Goal: Task Accomplishment & Management: Manage account settings

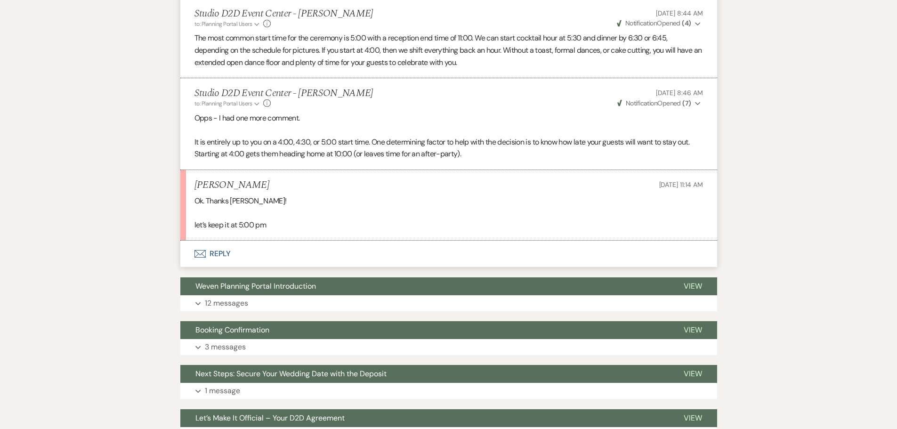
scroll to position [668, 0]
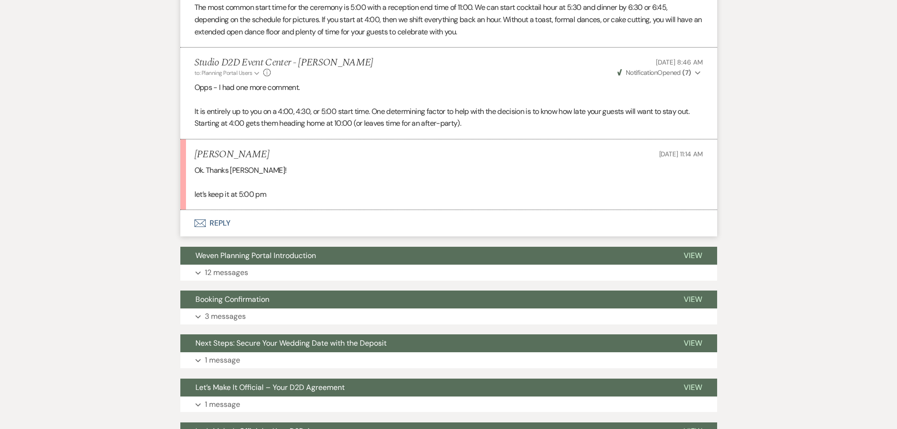
click at [220, 221] on button "Envelope Reply" at bounding box center [448, 223] width 537 height 26
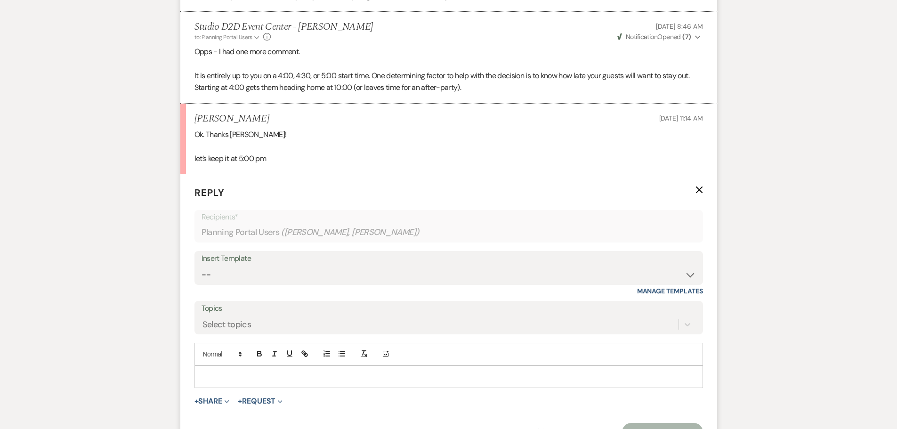
scroll to position [809, 0]
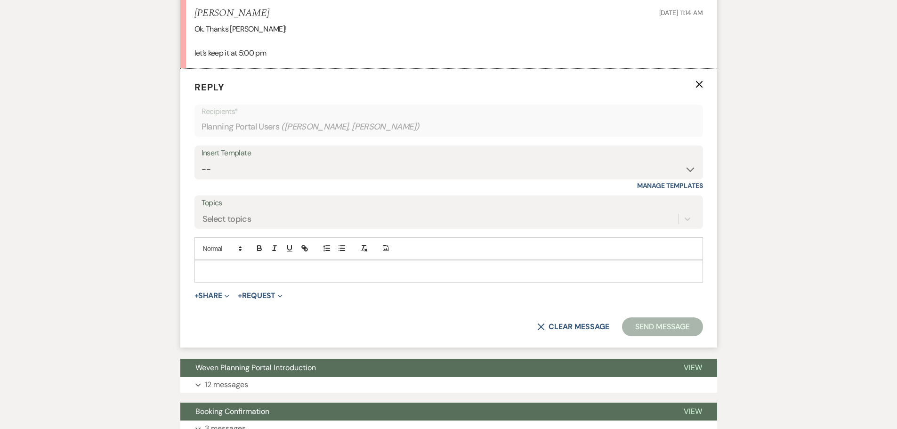
click at [265, 267] on p at bounding box center [448, 271] width 493 height 10
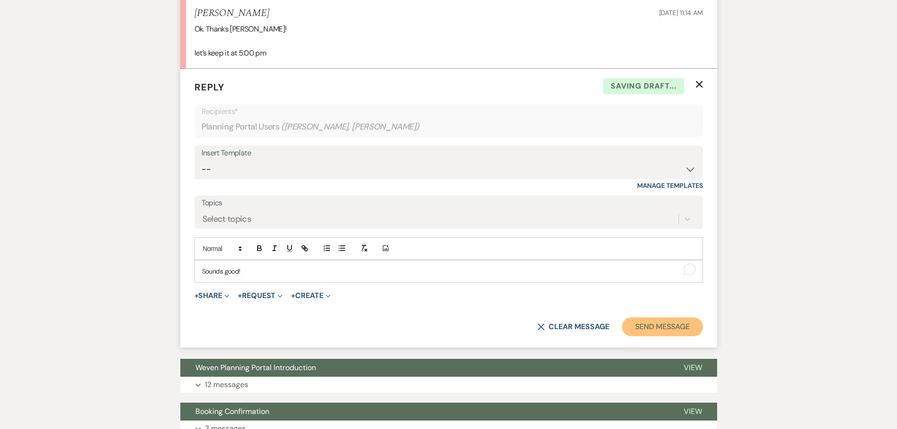
click at [652, 324] on button "Send Message" at bounding box center [662, 326] width 80 height 19
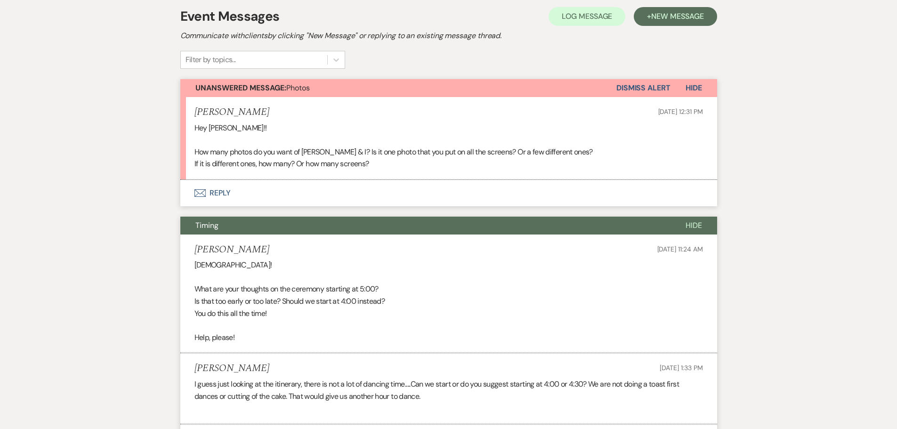
scroll to position [197, 0]
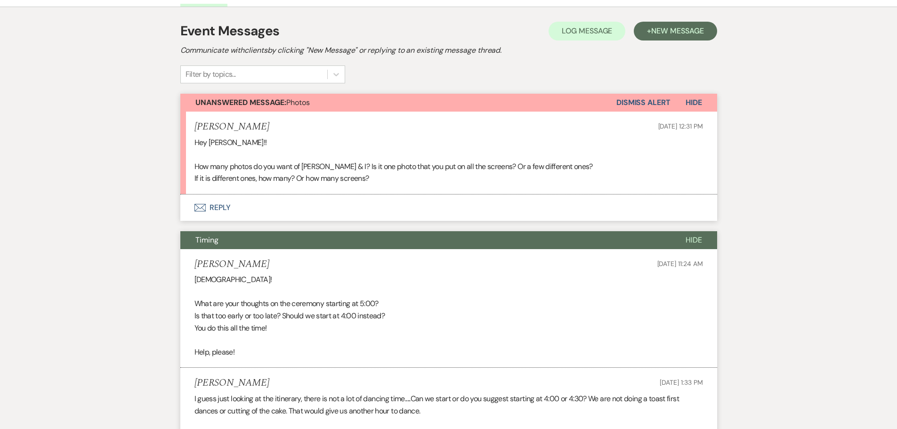
click at [225, 205] on button "Envelope Reply" at bounding box center [448, 207] width 537 height 26
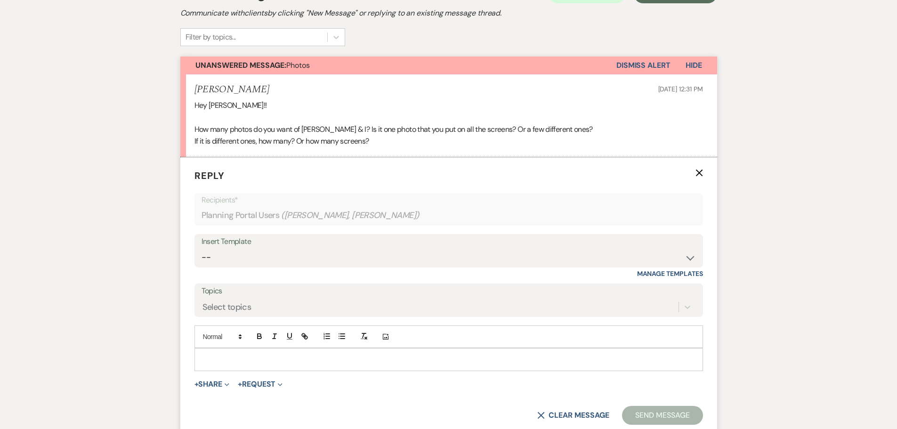
scroll to position [291, 0]
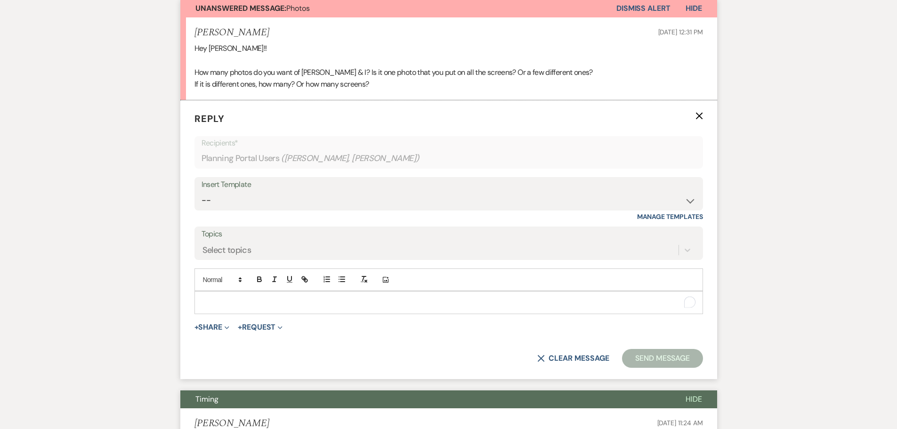
click at [286, 305] on p "To enrich screen reader interactions, please activate Accessibility in Grammarl…" at bounding box center [448, 302] width 493 height 10
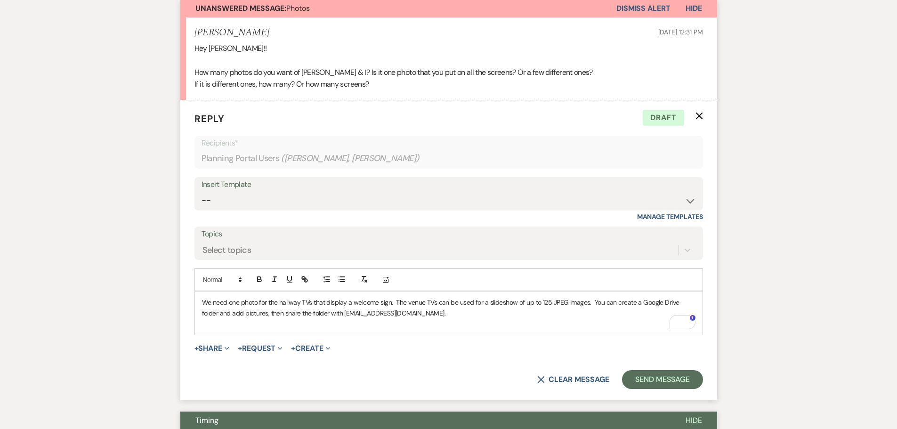
click at [434, 314] on p "We need one photo for the hallway TVs that display a welcome sign. The venue TV…" at bounding box center [448, 307] width 493 height 21
click at [663, 379] on button "Send Message" at bounding box center [662, 379] width 80 height 19
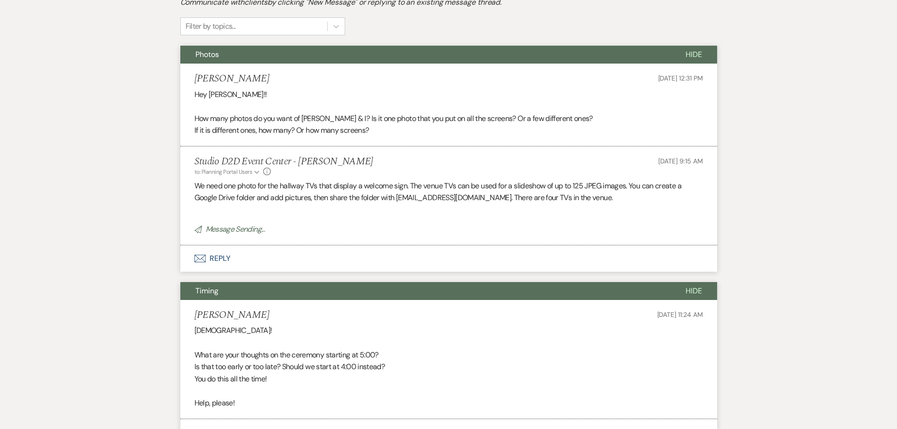
scroll to position [150, 0]
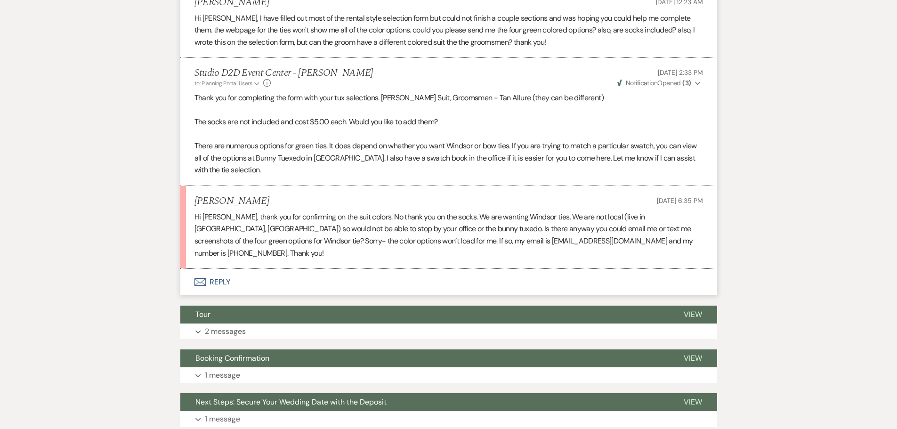
click at [226, 270] on button "Envelope Reply" at bounding box center [448, 282] width 537 height 26
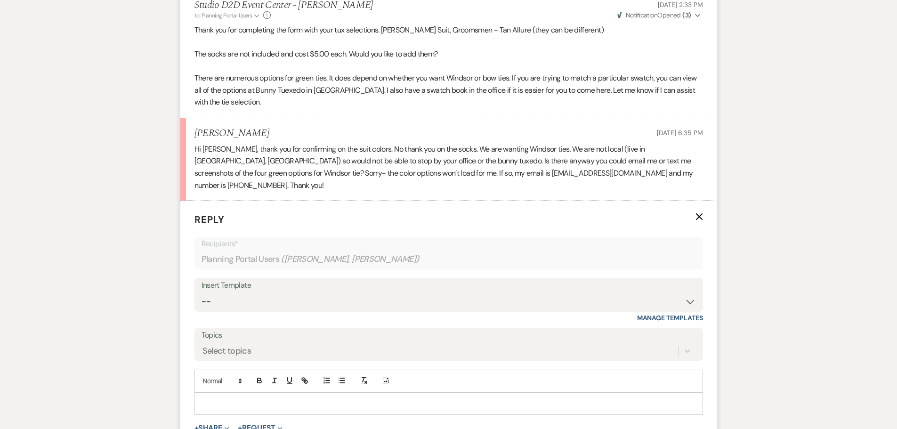
scroll to position [1002, 0]
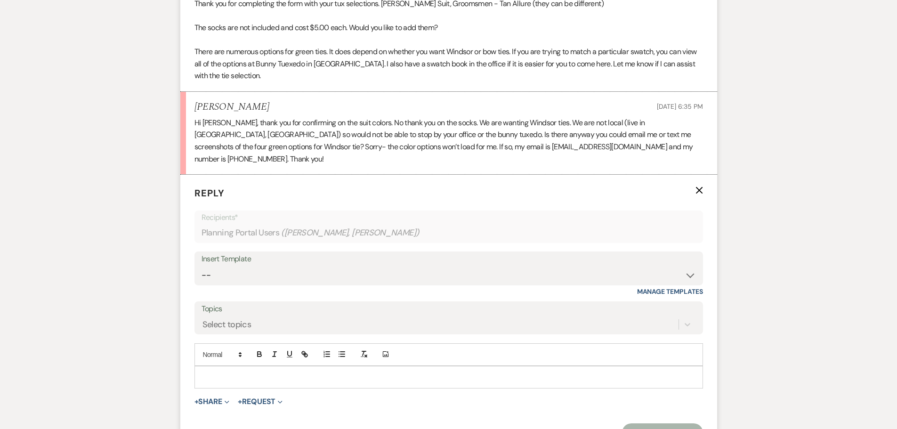
click at [293, 372] on p at bounding box center [448, 377] width 493 height 10
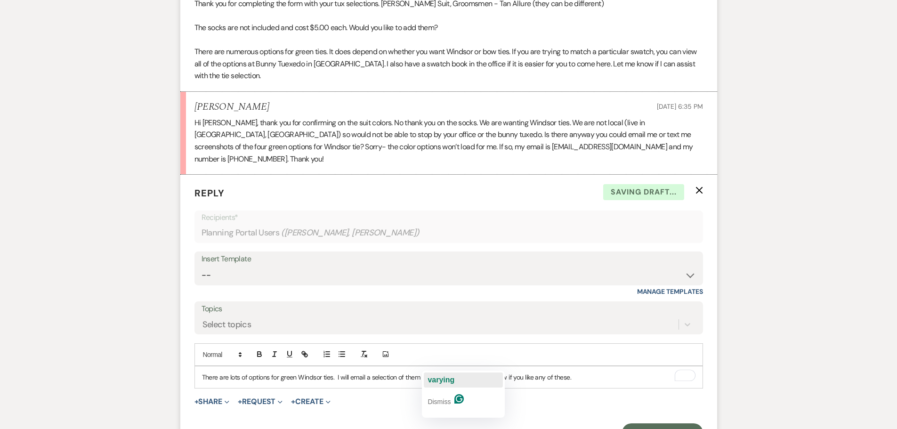
click at [440, 374] on div "varying" at bounding box center [440, 379] width 27 height 15
click at [562, 372] on p "There are lots of options for green Windsor ties. I will email a selection of t…" at bounding box center [448, 377] width 493 height 10
click at [561, 372] on p "There are lots of options for green Windsor ties. I will email a selection of t…" at bounding box center [448, 377] width 493 height 10
click at [656, 423] on button "Send Message" at bounding box center [662, 432] width 80 height 19
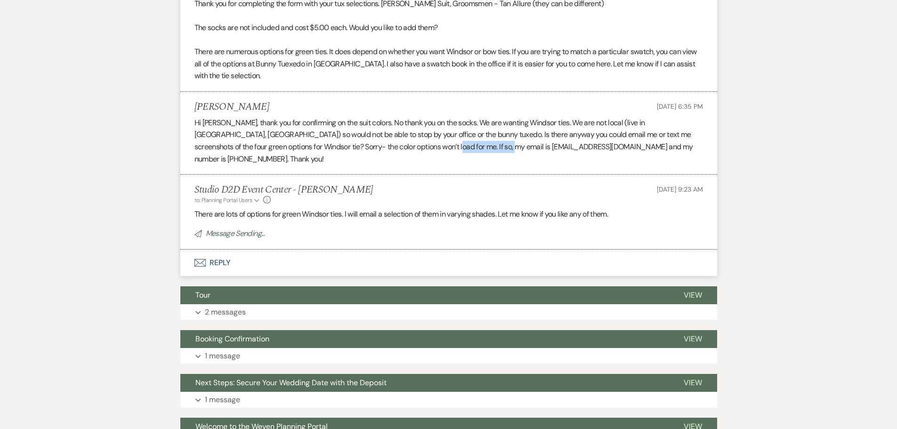
drag, startPoint x: 455, startPoint y: 148, endPoint x: 385, endPoint y: 147, distance: 70.1
click at [385, 147] on p "Hi [PERSON_NAME], thank you for confirming on the suit colors. No thank you on …" at bounding box center [448, 141] width 508 height 48
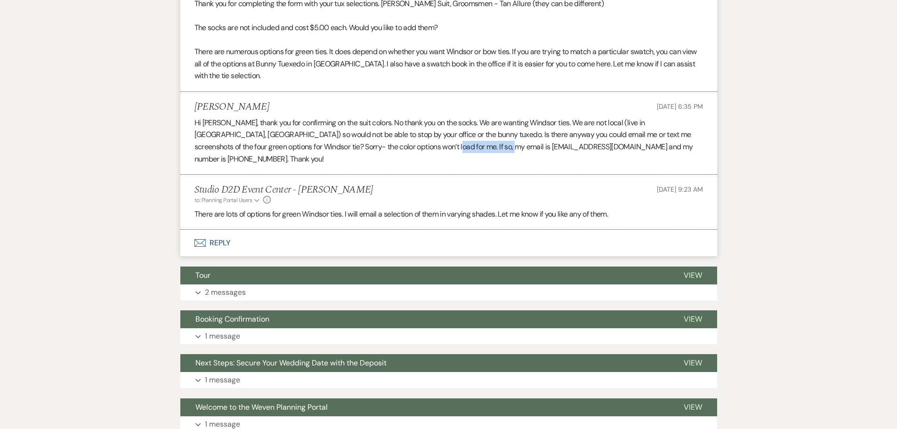
copy p "[EMAIL_ADDRESS][DOMAIN_NAME]"
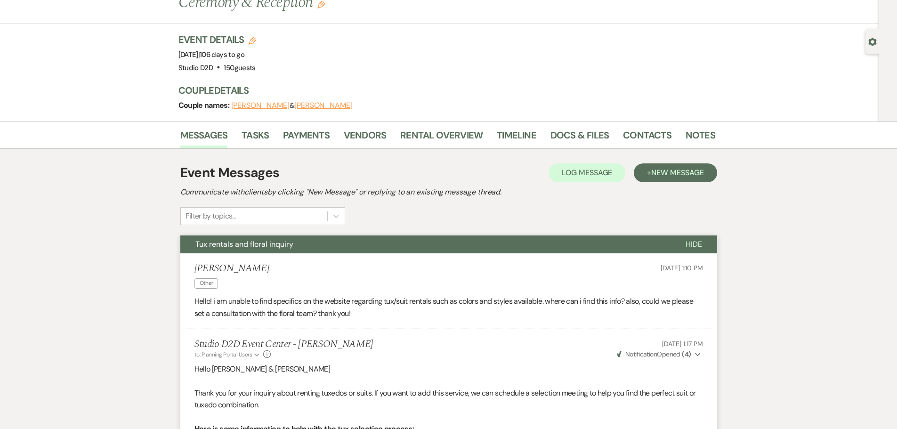
scroll to position [0, 0]
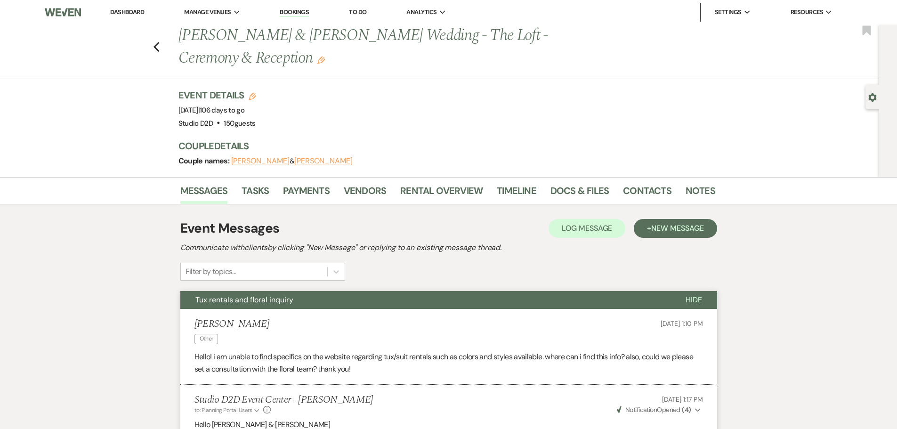
click at [300, 10] on link "Bookings" at bounding box center [294, 12] width 29 height 9
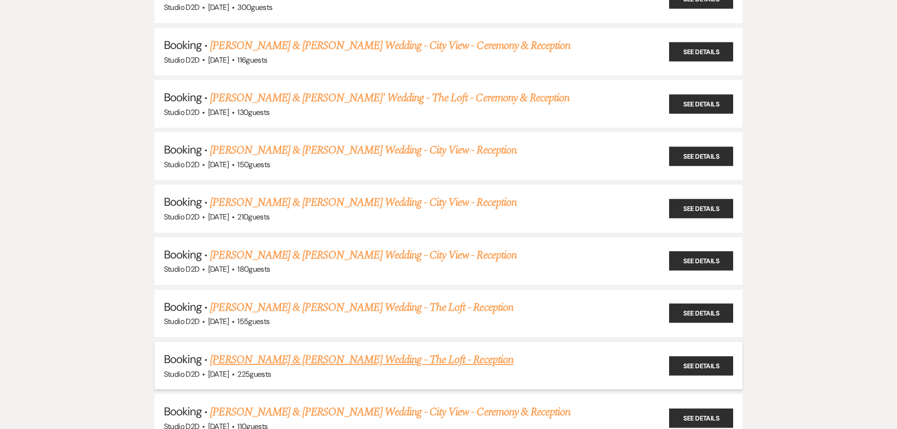
scroll to position [518, 0]
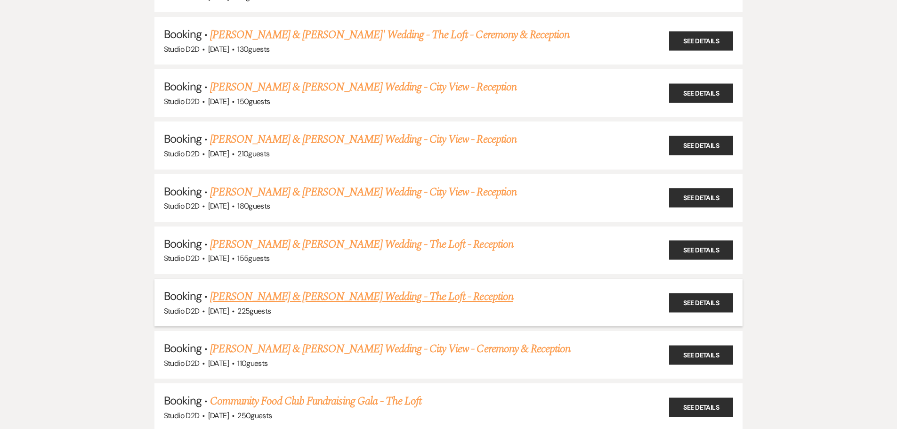
click at [296, 301] on link "[PERSON_NAME] & [PERSON_NAME] Wedding - The Loft - Reception" at bounding box center [361, 296] width 303 height 17
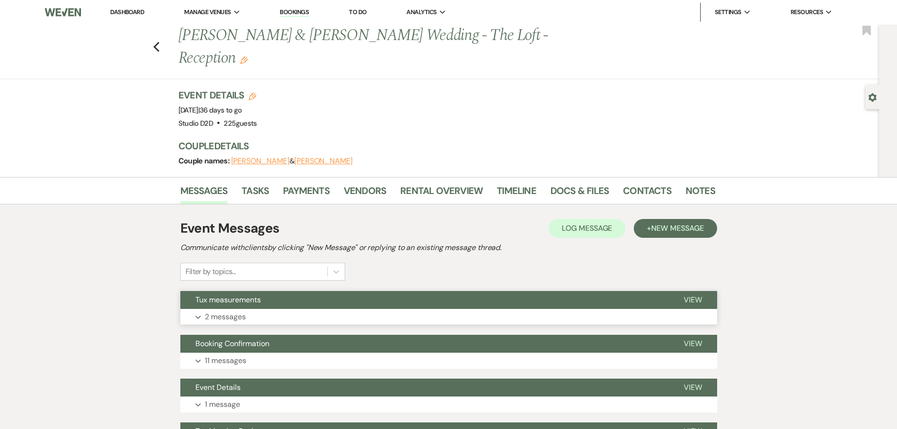
click at [239, 311] on p "2 messages" at bounding box center [225, 317] width 41 height 12
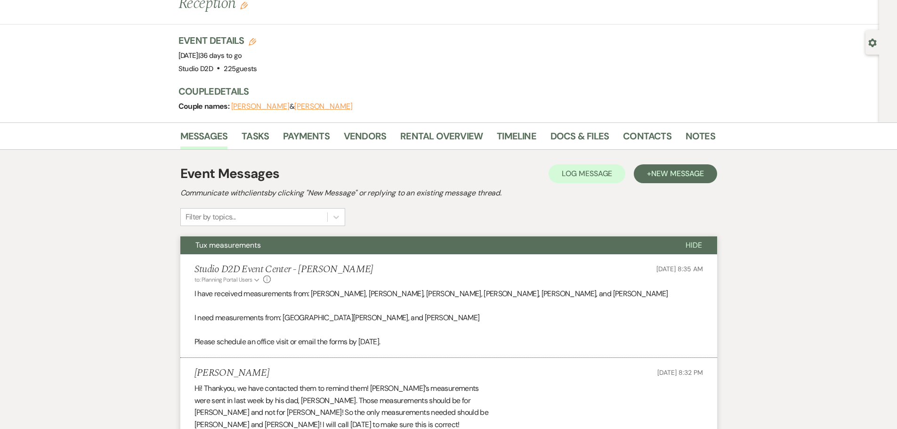
scroll to position [188, 0]
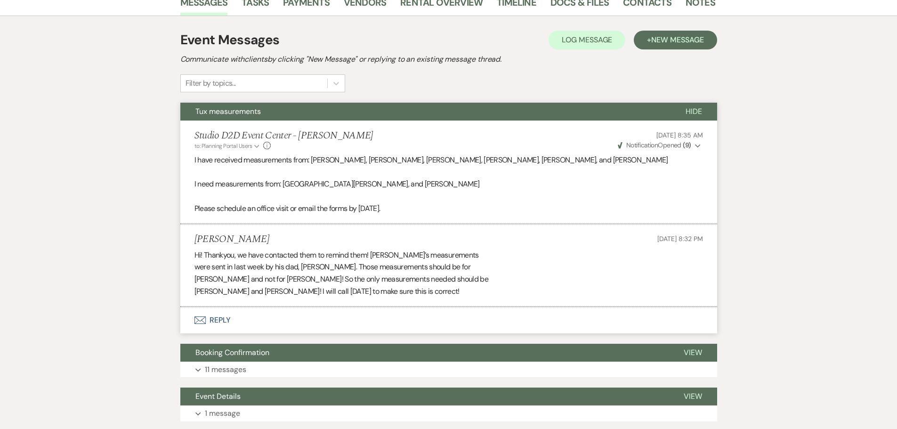
click at [226, 307] on button "Envelope Reply" at bounding box center [448, 320] width 537 height 26
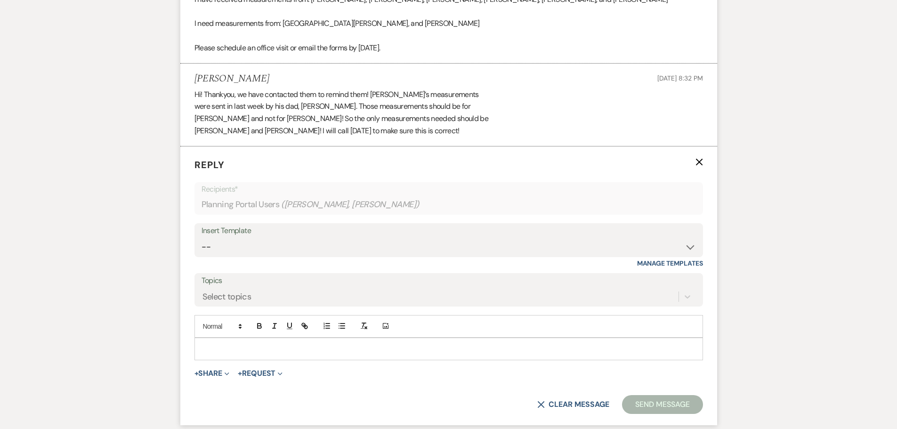
scroll to position [377, 0]
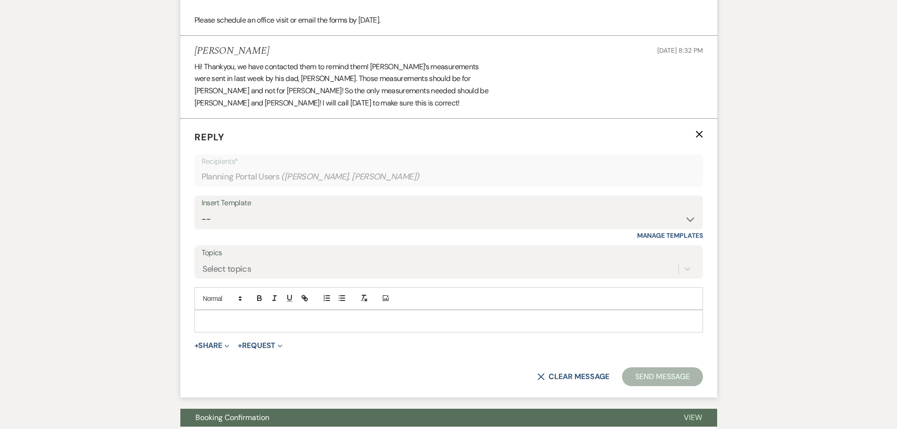
click at [243, 310] on div at bounding box center [448, 321] width 507 height 22
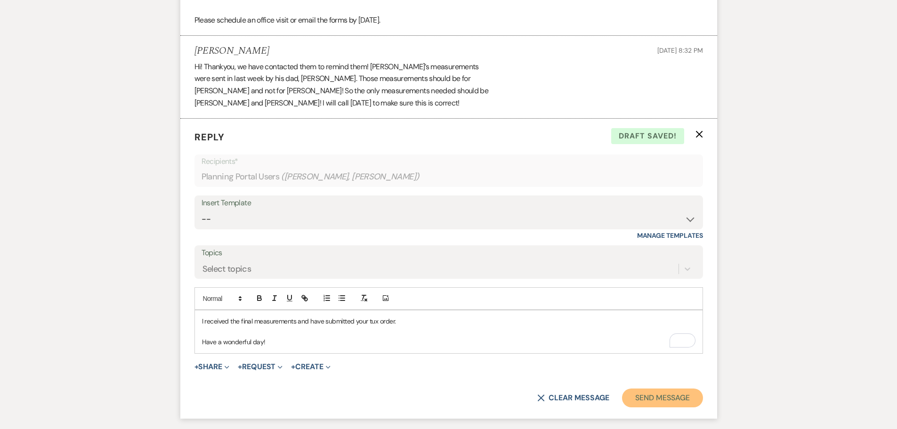
click at [644, 388] on button "Send Message" at bounding box center [662, 397] width 80 height 19
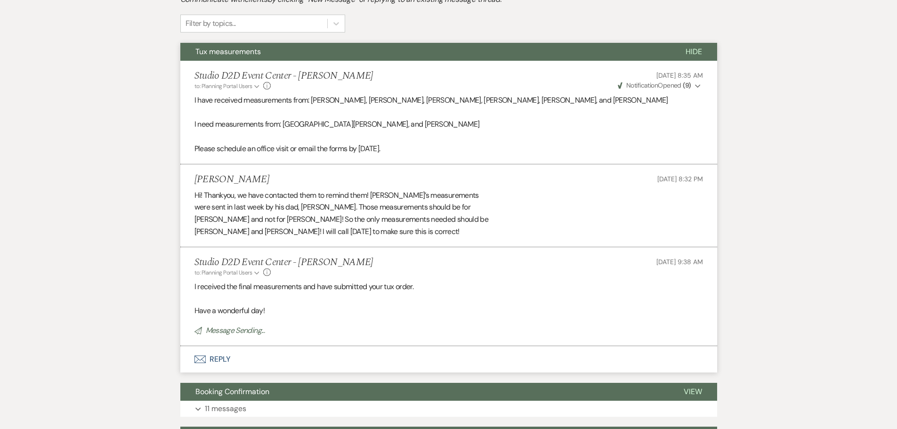
scroll to position [0, 0]
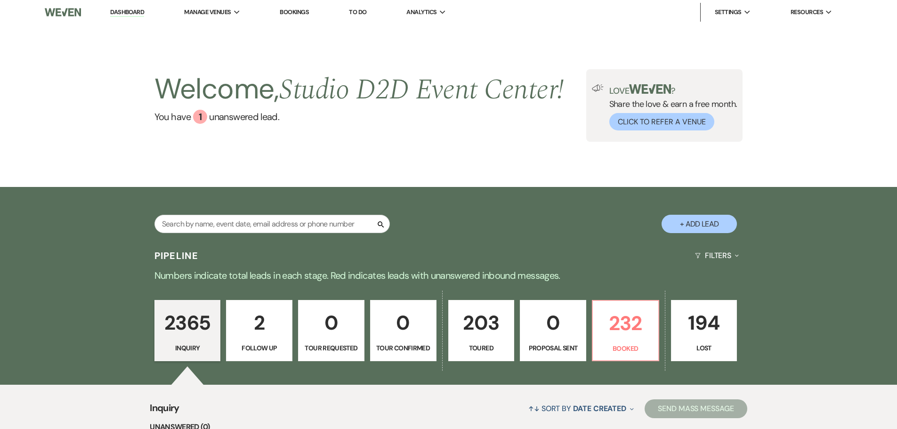
click at [299, 10] on link "Bookings" at bounding box center [294, 12] width 29 height 8
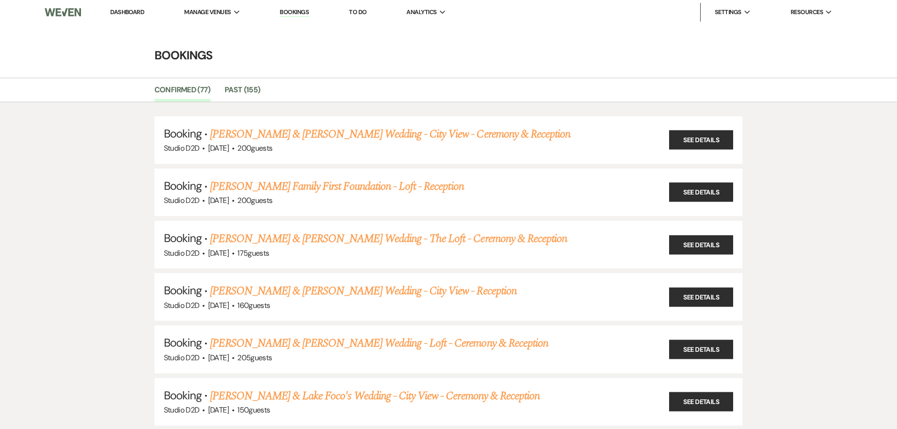
click at [279, 129] on link "[PERSON_NAME] & [PERSON_NAME] Wedding - City View - Ceremony & Reception" at bounding box center [390, 134] width 360 height 17
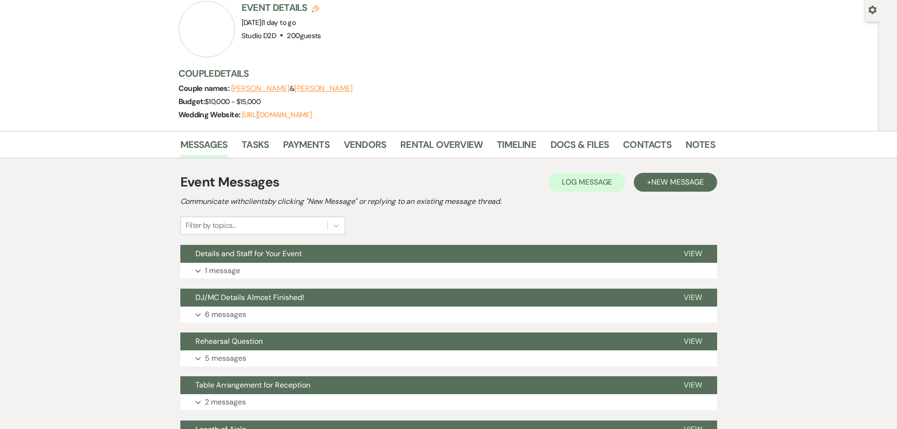
scroll to position [94, 0]
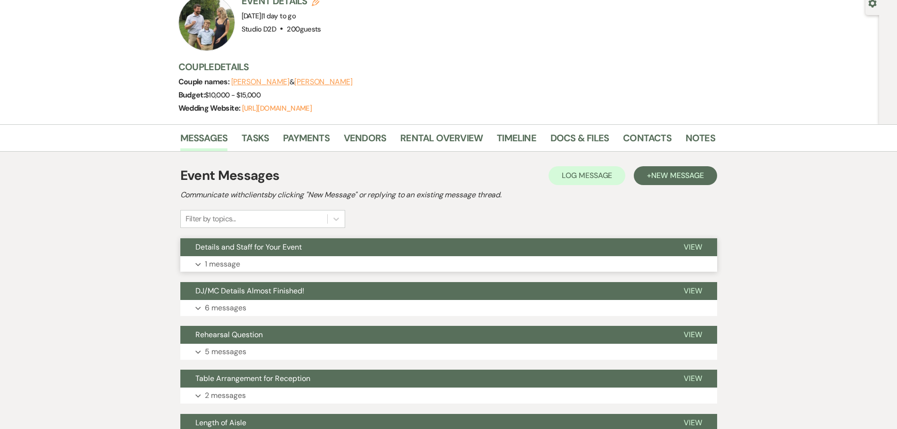
click at [231, 265] on p "1 message" at bounding box center [222, 264] width 35 height 12
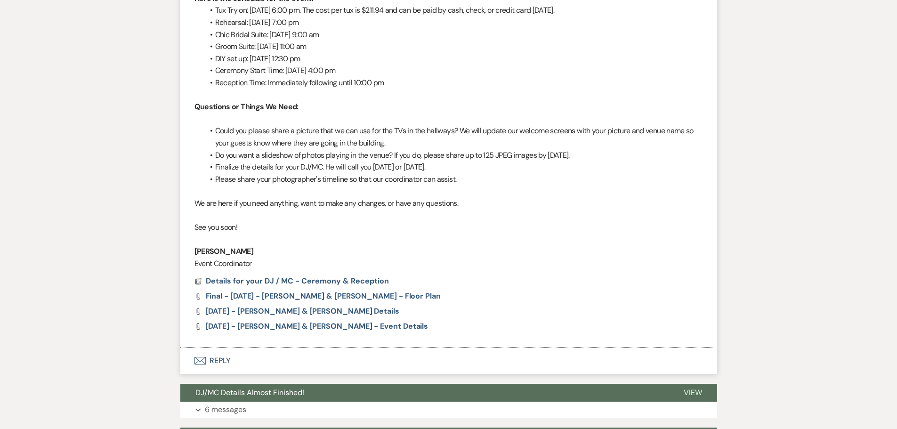
scroll to position [565, 0]
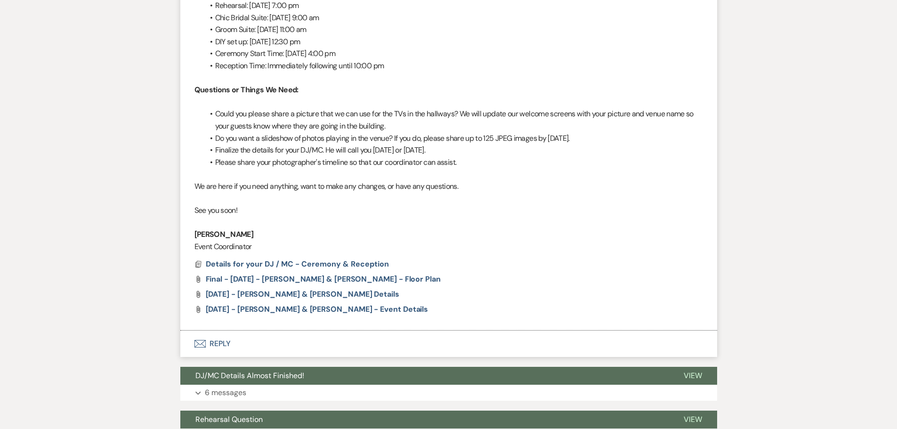
drag, startPoint x: 389, startPoint y: 126, endPoint x: 215, endPoint y: 115, distance: 174.5
click at [215, 115] on li "Could you please share a picture that we can use for the TVs in the hallways? W…" at bounding box center [453, 120] width 499 height 24
copy span "Could you please share a picture that we can use for the TVs in the hallways? W…"
click at [226, 340] on button "Envelope Reply" at bounding box center [448, 343] width 537 height 26
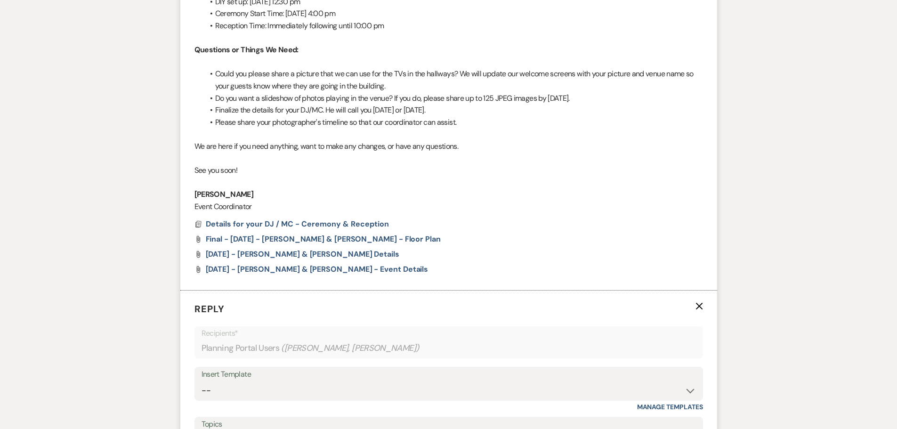
scroll to position [706, 0]
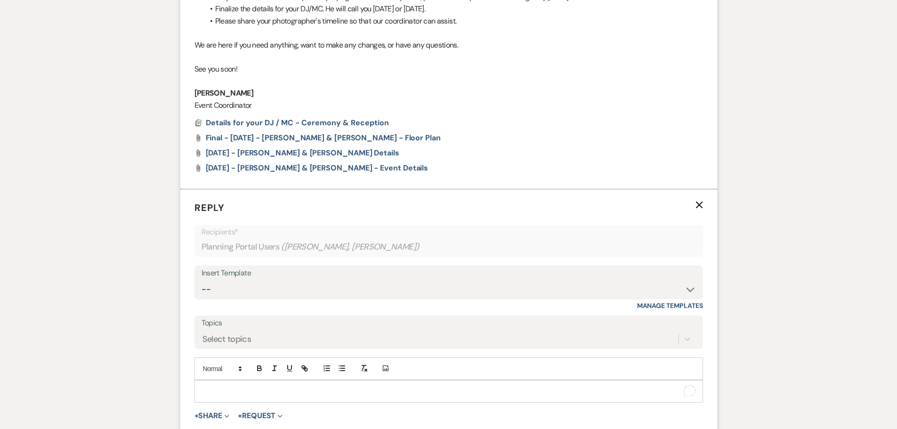
click at [289, 393] on p "To enrich screen reader interactions, please activate Accessibility in Grammarl…" at bounding box center [448, 391] width 493 height 10
paste div "To enrich screen reader interactions, please activate Accessibility in Grammarl…"
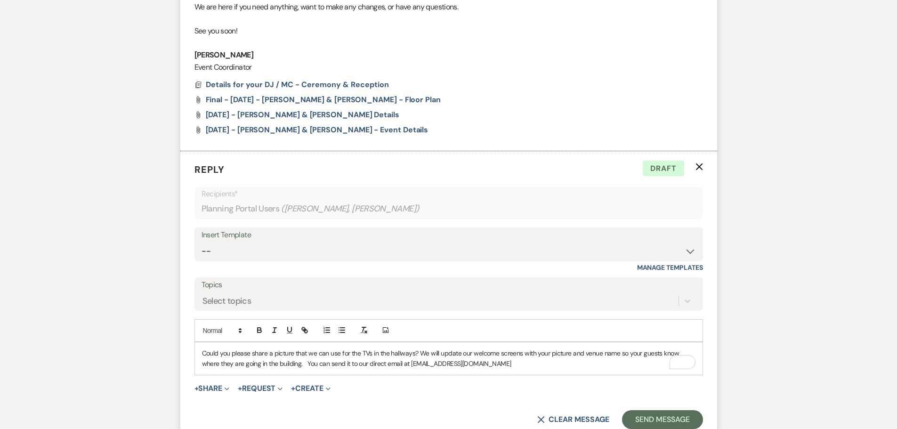
scroll to position [753, 0]
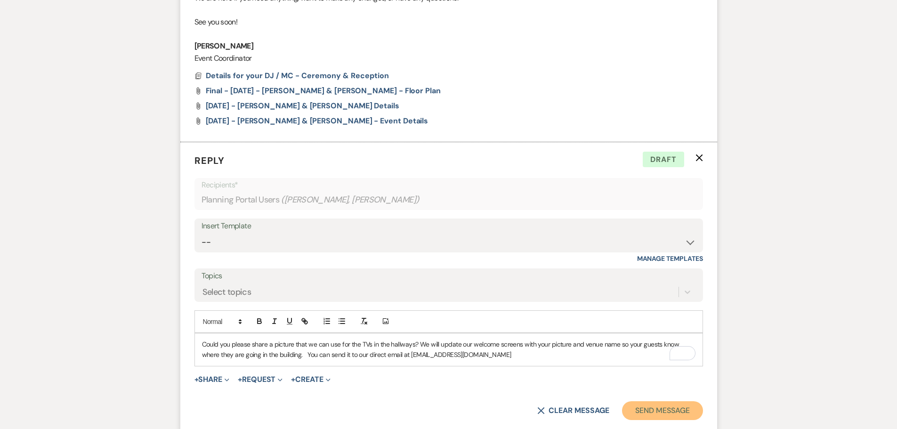
click at [648, 407] on button "Send Message" at bounding box center [662, 410] width 80 height 19
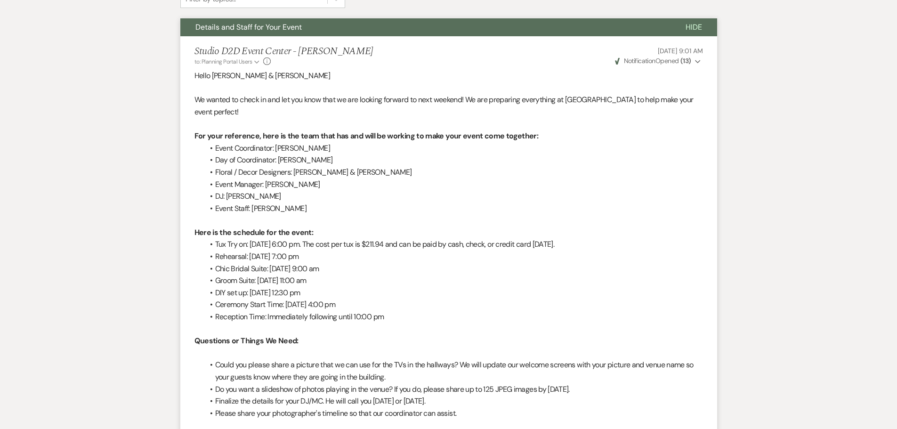
scroll to position [0, 0]
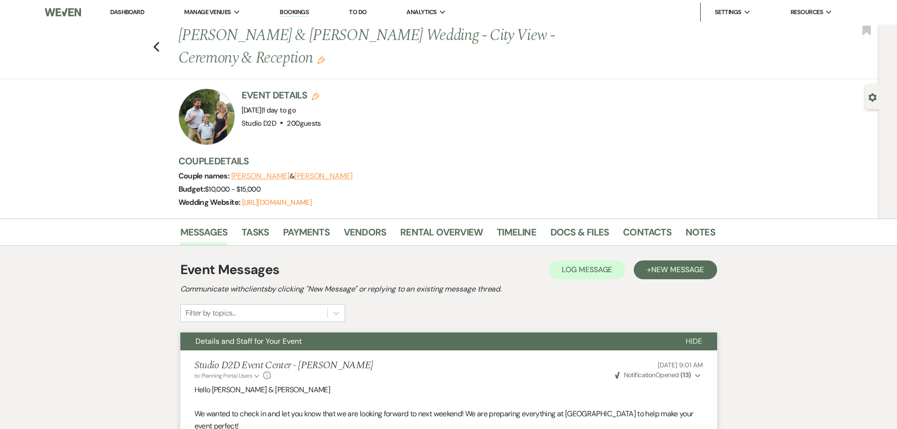
click at [298, 10] on link "Bookings" at bounding box center [294, 12] width 29 height 9
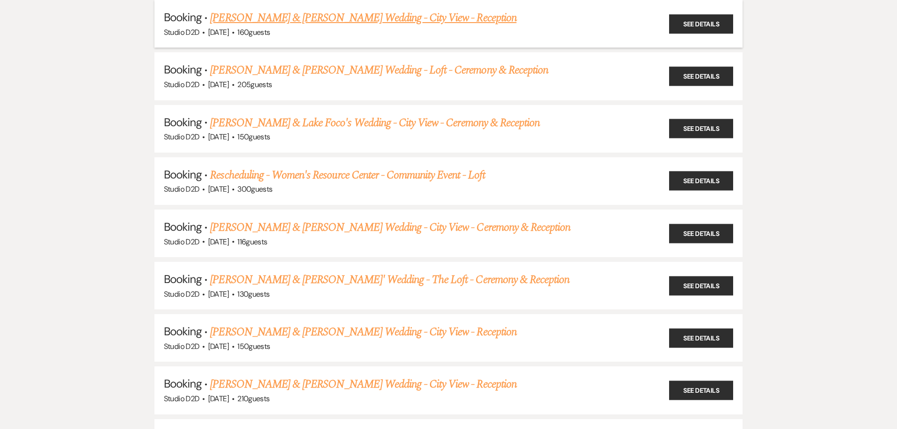
scroll to position [282, 0]
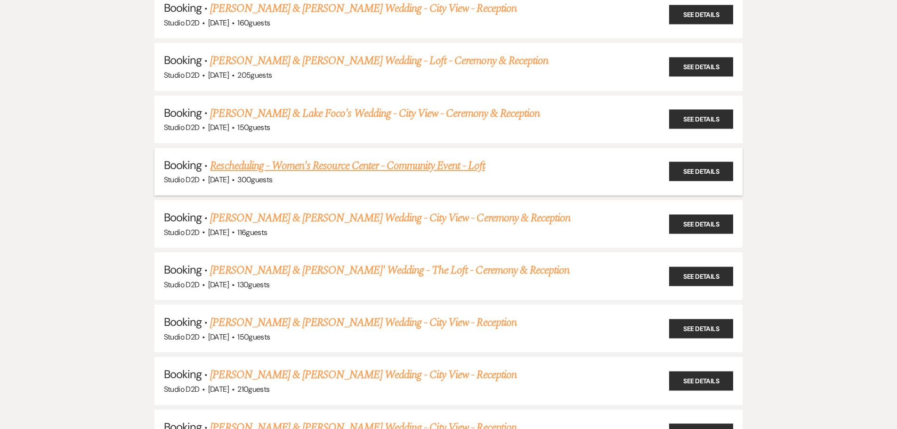
click at [446, 165] on link "Rescheduling - Women's Resource Center - Community Event - Loft" at bounding box center [347, 165] width 275 height 17
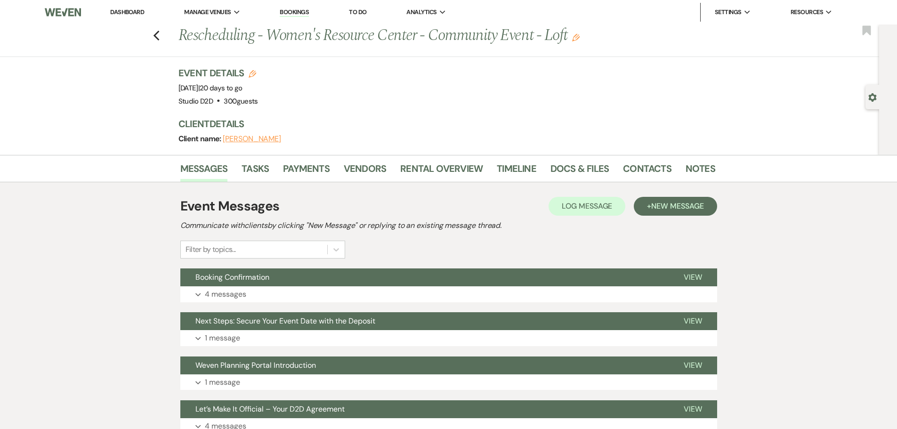
click at [870, 100] on icon "Gear" at bounding box center [872, 97] width 8 height 8
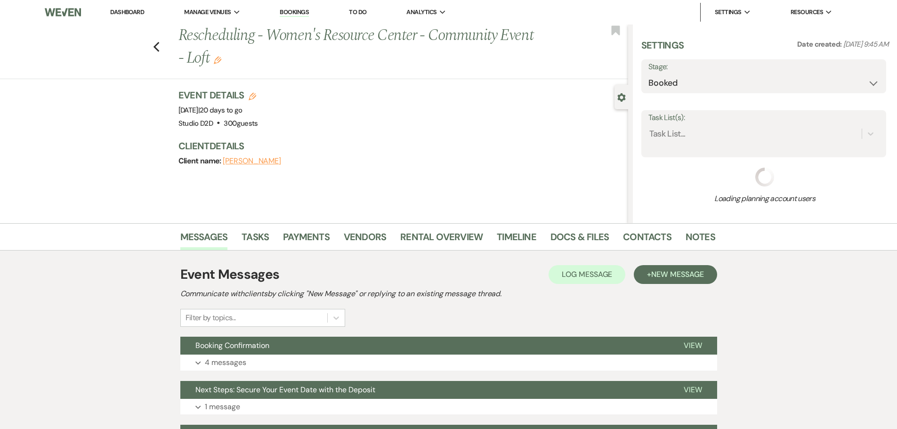
select select "12"
select select "7"
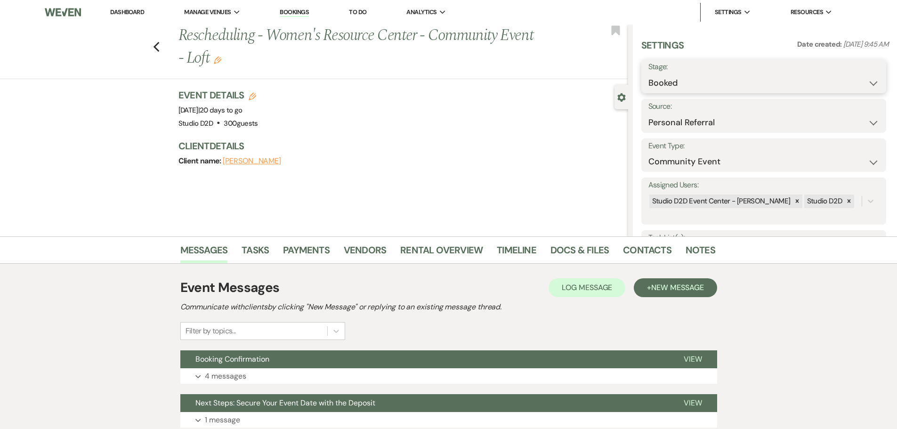
click at [769, 84] on select "Booked Lost" at bounding box center [763, 83] width 231 height 18
select select "8"
click at [648, 74] on select "Booked Lost" at bounding box center [763, 83] width 231 height 18
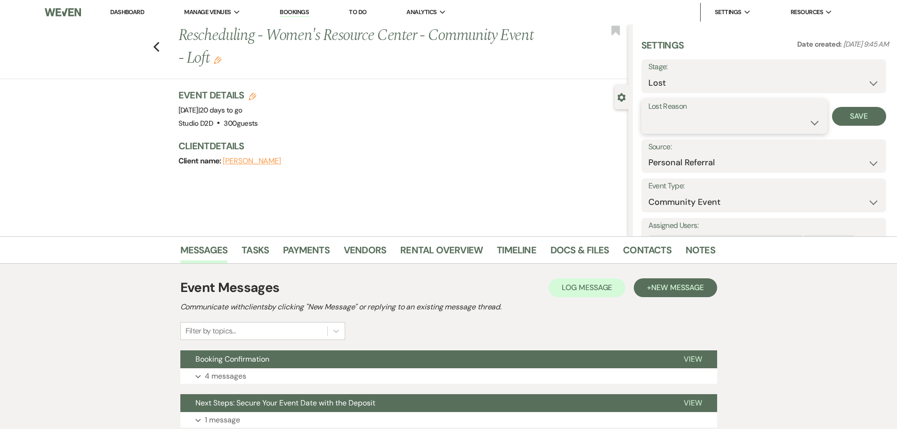
click at [667, 119] on select "Booked Elsewhere Budget Date Unavailable No Response Not a Good Match Capacity …" at bounding box center [734, 122] width 172 height 18
select select "4"
click at [648, 113] on select "Booked Elsewhere Budget Date Unavailable No Response Not a Good Match Capacity …" at bounding box center [734, 122] width 172 height 18
click at [861, 120] on button "Save" at bounding box center [859, 116] width 54 height 19
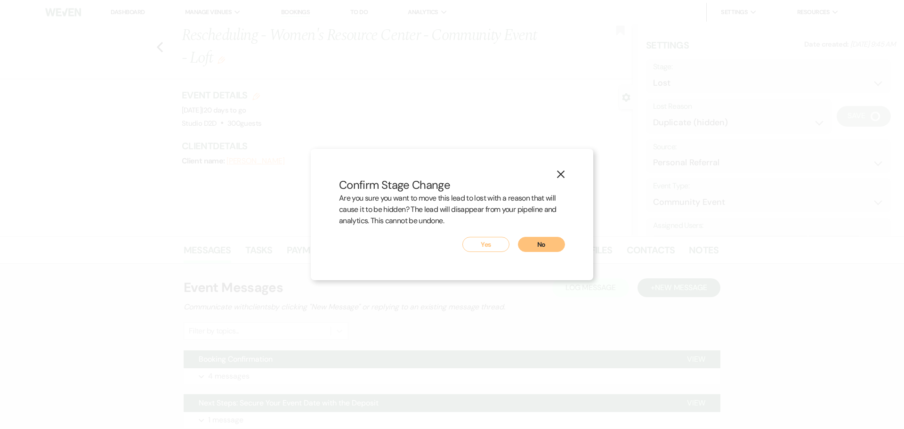
click at [492, 247] on button "Yes" at bounding box center [485, 244] width 47 height 15
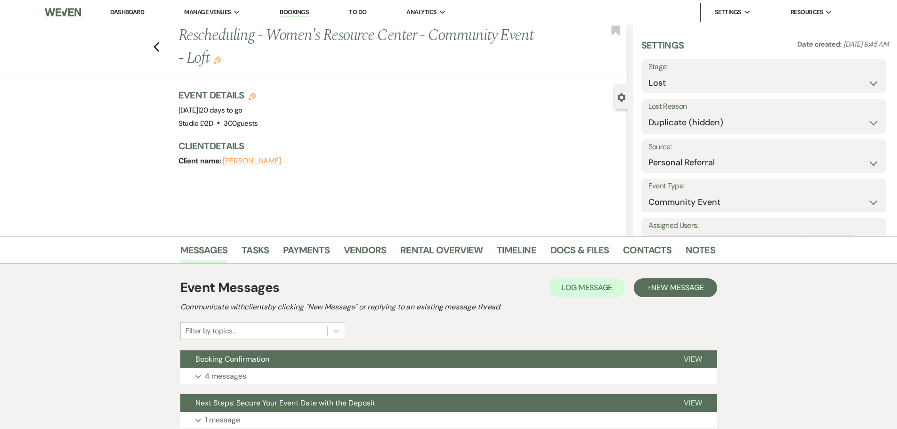
click at [292, 12] on link "Bookings" at bounding box center [294, 12] width 29 height 9
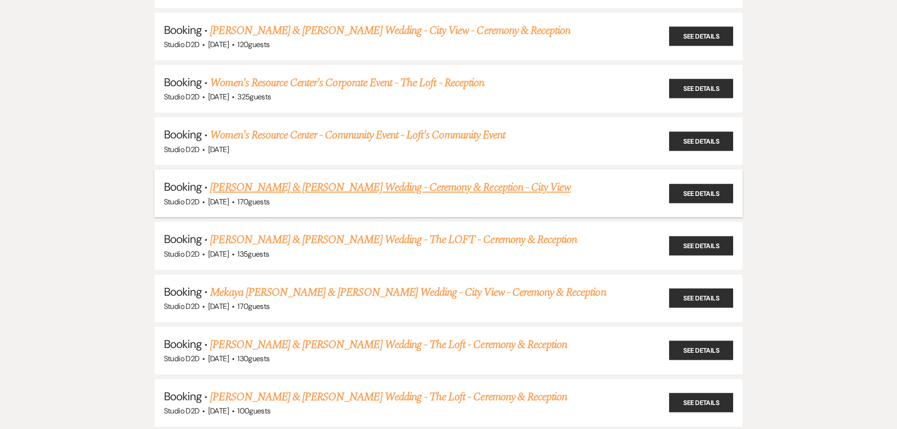
scroll to position [3578, 0]
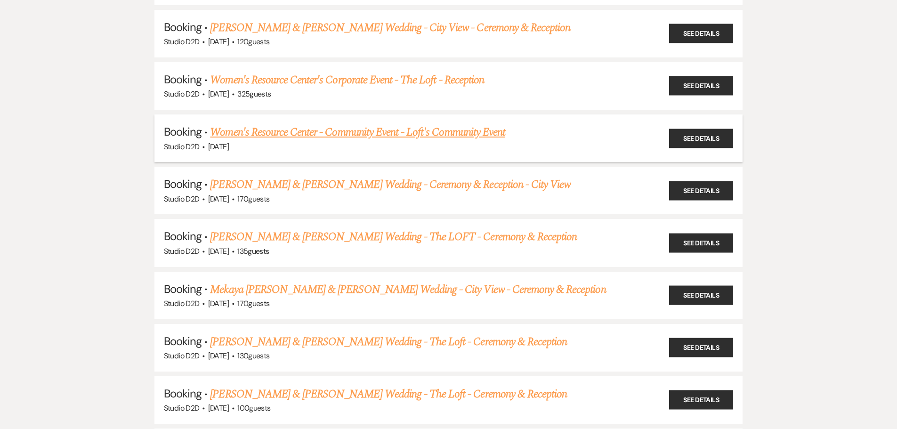
click at [276, 124] on link "Women's Resource Center - Community Event - Loft's Community Event" at bounding box center [357, 132] width 295 height 17
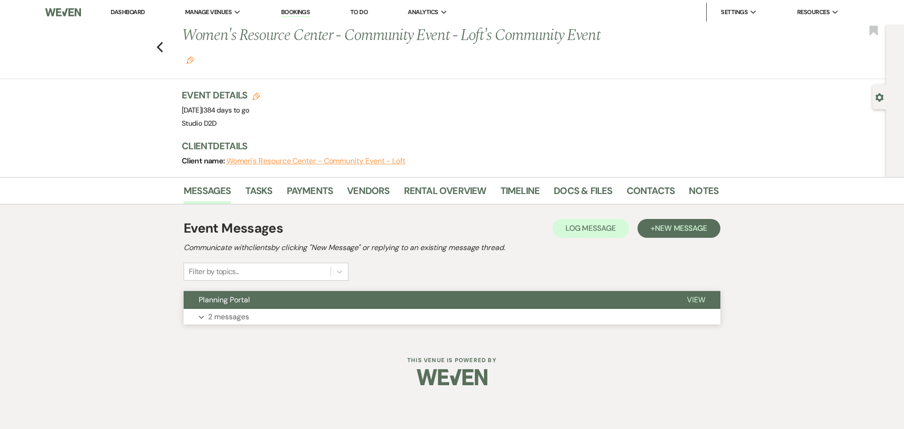
click at [233, 317] on p "2 messages" at bounding box center [228, 317] width 41 height 12
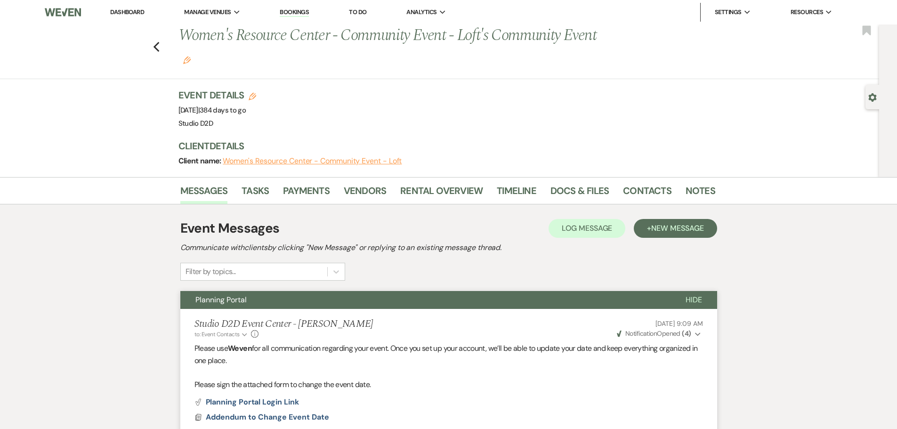
click at [871, 103] on div "Gear Settings" at bounding box center [874, 97] width 18 height 24
click at [873, 98] on icon "Gear" at bounding box center [872, 97] width 8 height 8
select select "14"
select select "7"
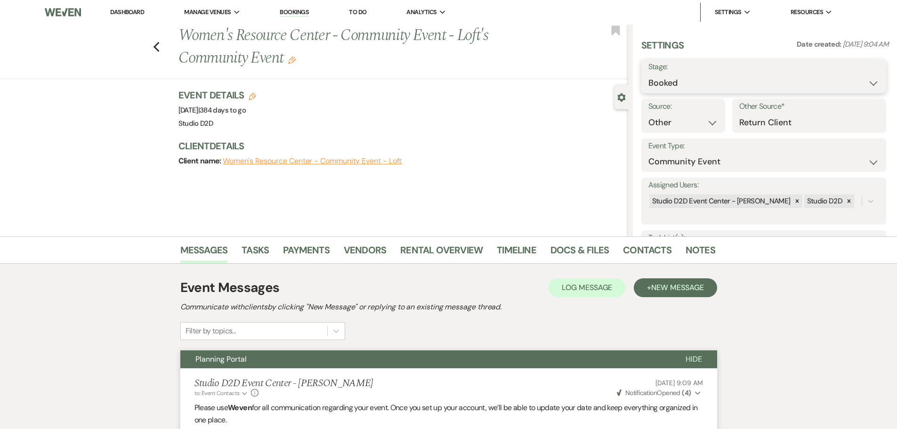
click at [776, 83] on select "Booked Lost" at bounding box center [763, 83] width 231 height 18
select select "8"
click at [648, 74] on select "Booked Lost" at bounding box center [763, 83] width 231 height 18
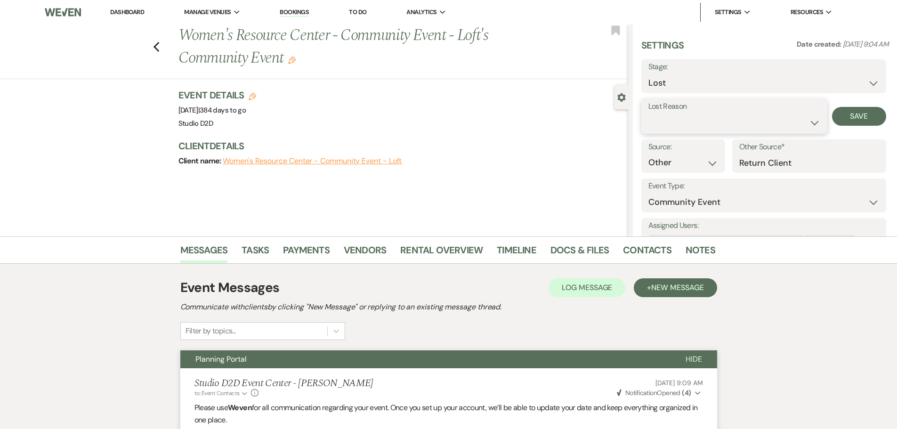
click at [700, 125] on select "Booked Elsewhere Budget Date Unavailable No Response Not a Good Match Capacity …" at bounding box center [734, 122] width 172 height 18
select select "4"
click at [648, 113] on select "Booked Elsewhere Budget Date Unavailable No Response Not a Good Match Capacity …" at bounding box center [734, 122] width 172 height 18
click at [847, 117] on button "Save" at bounding box center [859, 116] width 54 height 19
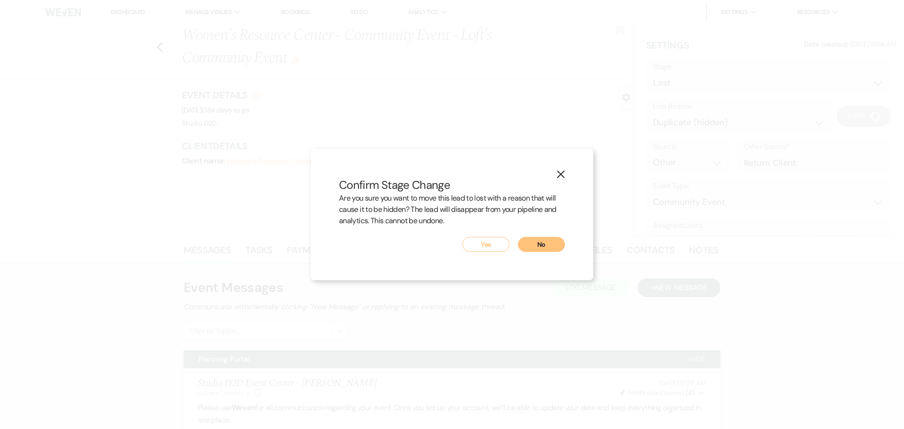
click at [499, 245] on button "Yes" at bounding box center [485, 244] width 47 height 15
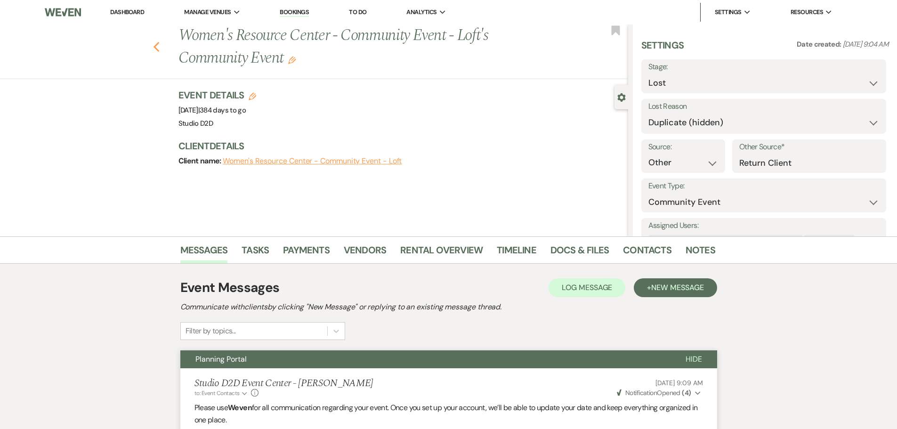
click at [159, 45] on icon "Previous" at bounding box center [156, 46] width 7 height 11
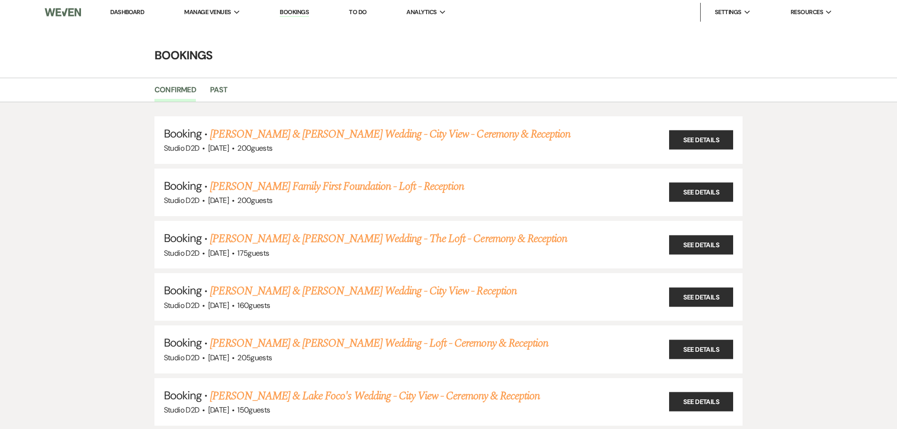
scroll to position [3578, 0]
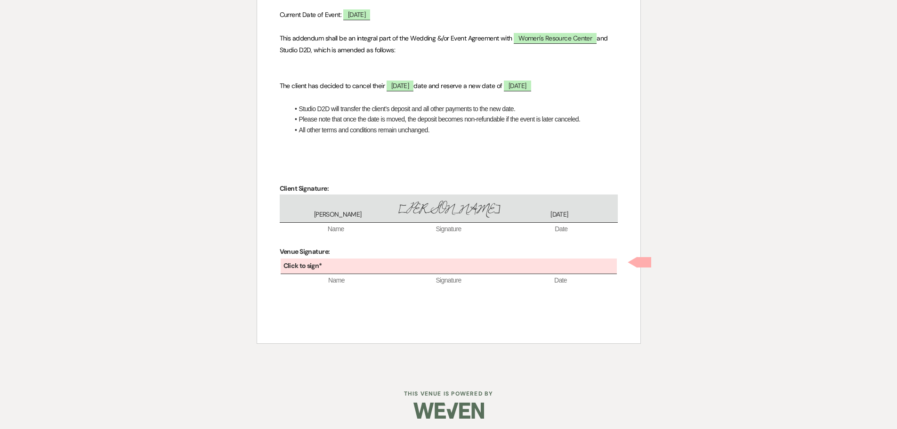
scroll to position [216, 0]
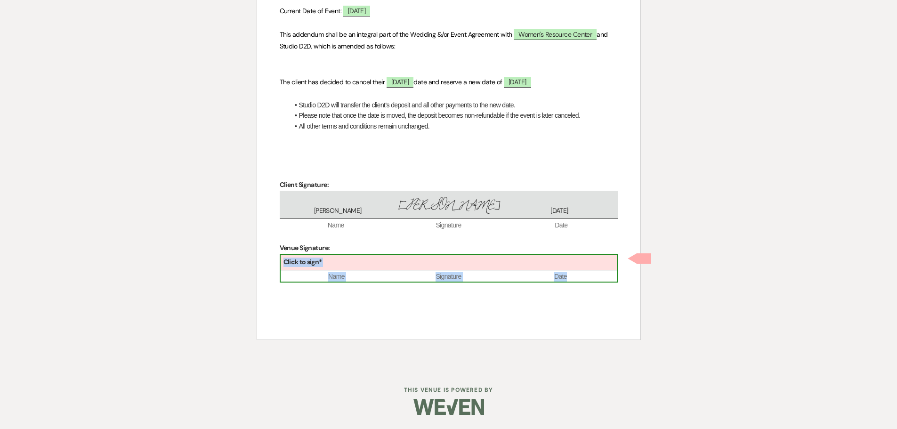
click at [401, 262] on div "Click to sign*" at bounding box center [449, 263] width 336 height 16
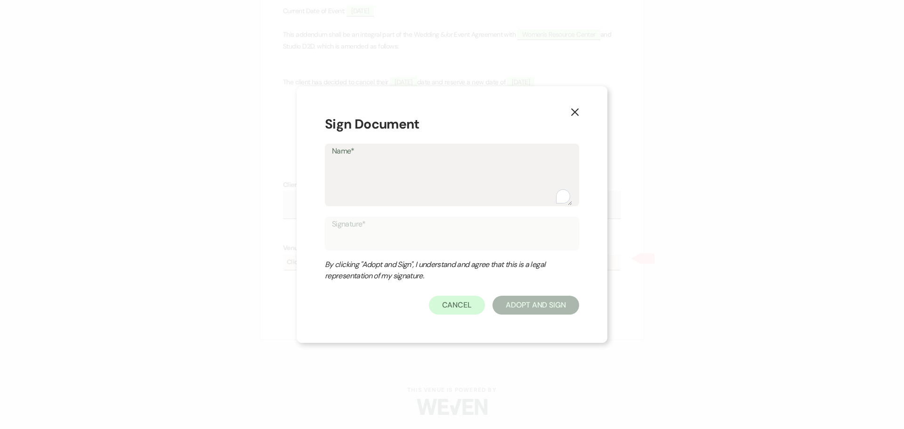
type textarea "K"
type input "K"
type textarea "Kr"
type input "Kr"
type textarea "Kri"
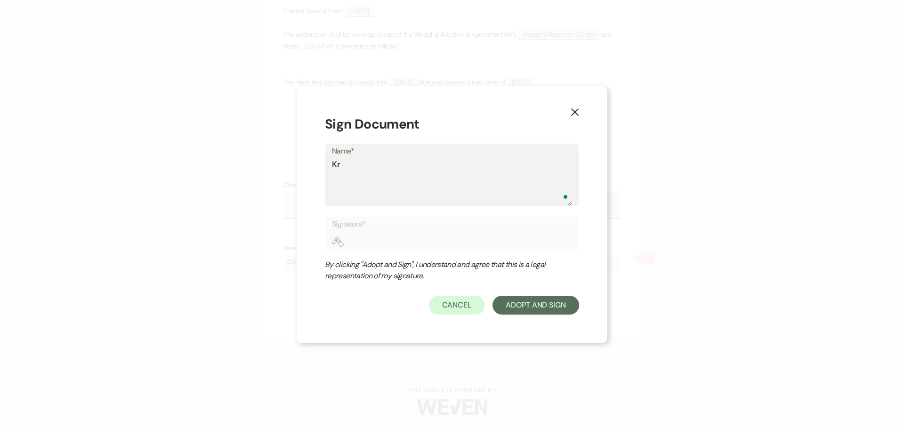
type input "Kri"
type textarea "Kris"
type input "Kris"
type textarea "Krist"
type input "Krist"
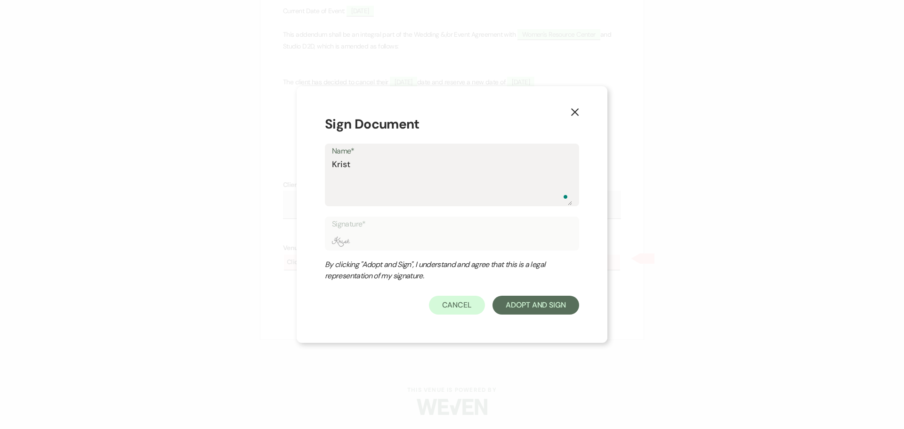
type textarea "Krista"
type input "Krista"
type textarea "Kristan"
type input "Kristan"
type textarea "Kristan"
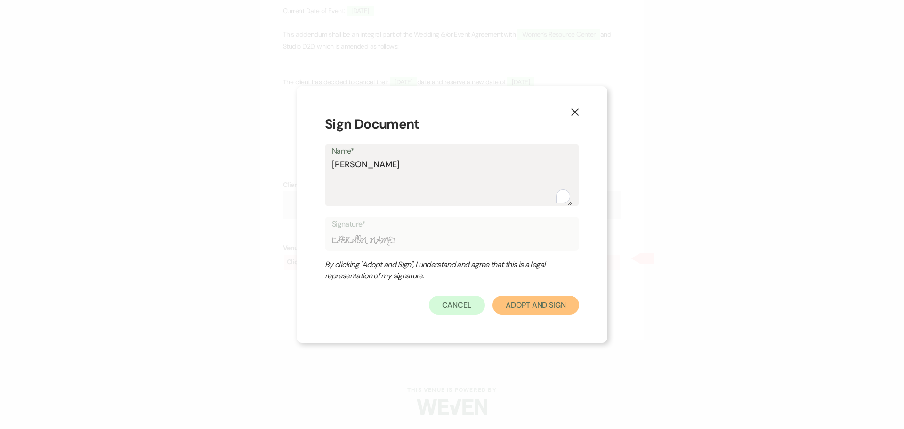
click at [517, 305] on button "Adopt And Sign" at bounding box center [535, 305] width 87 height 19
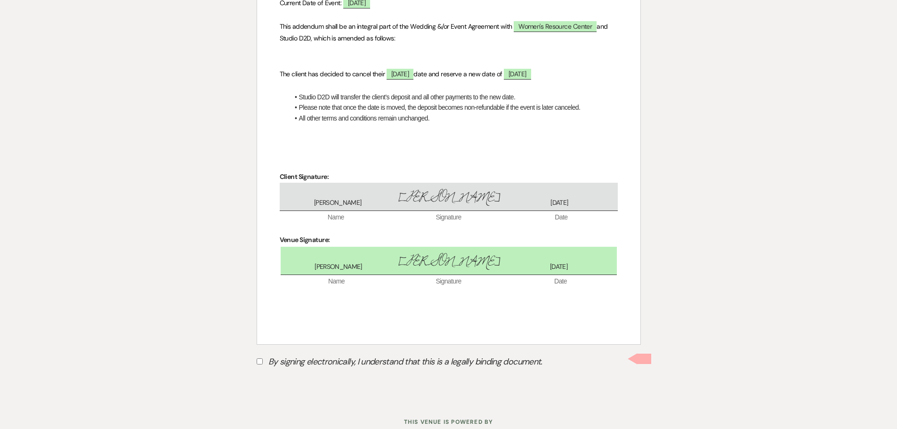
scroll to position [209, 0]
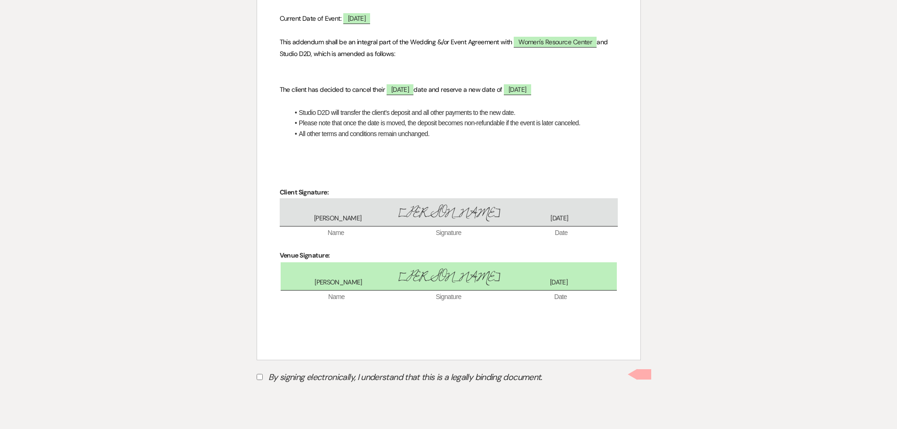
click at [260, 377] on input "By signing electronically, I understand that this is a legally binding document." at bounding box center [260, 377] width 6 height 6
checkbox input "true"
click at [298, 402] on button "Submit" at bounding box center [290, 400] width 66 height 17
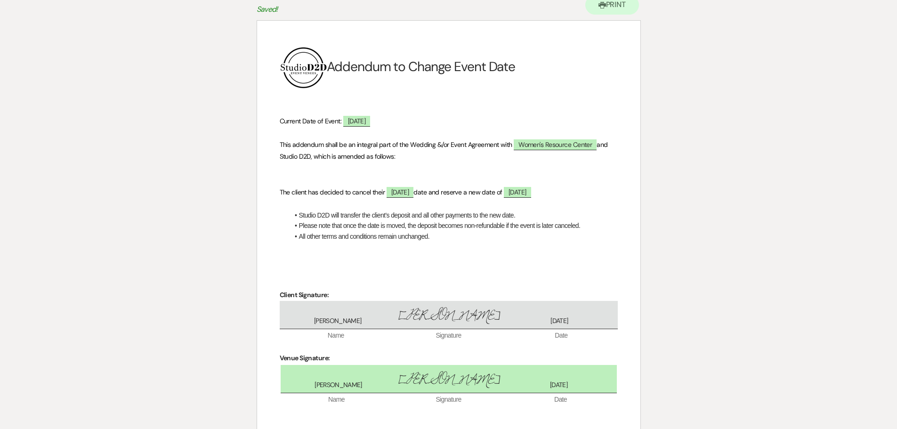
scroll to position [0, 0]
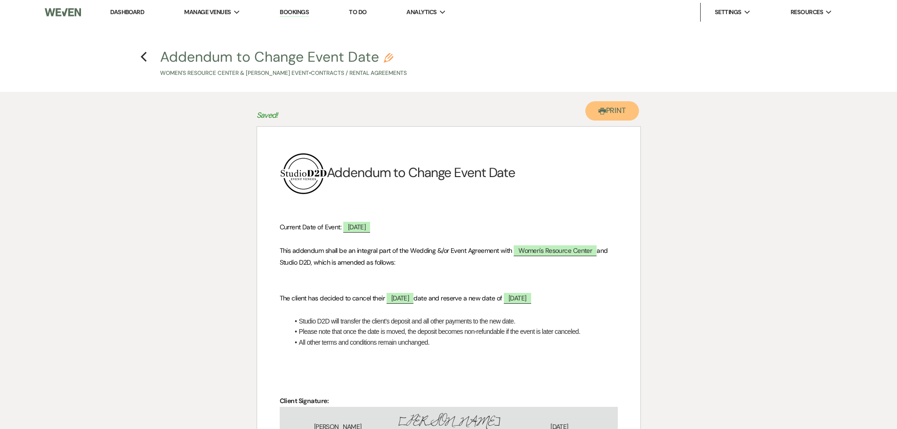
click at [618, 114] on button "Printer Print" at bounding box center [612, 110] width 54 height 19
click at [143, 56] on use "button" at bounding box center [144, 57] width 6 height 10
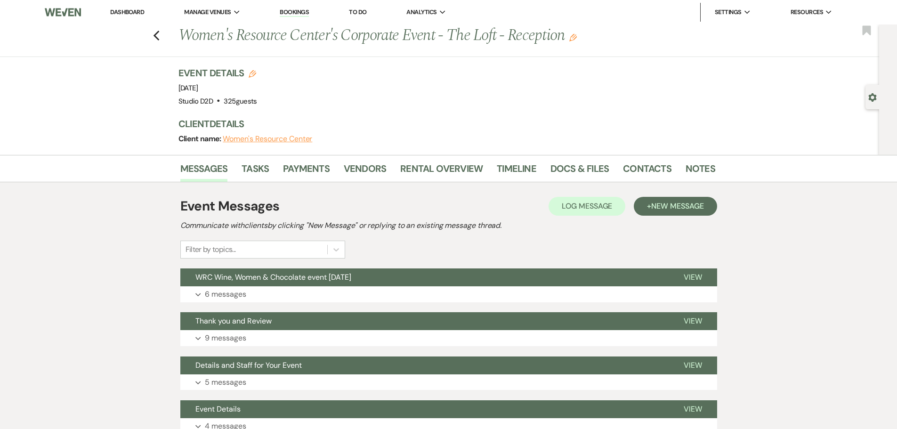
click at [256, 73] on use "button" at bounding box center [253, 74] width 8 height 8
select select "675"
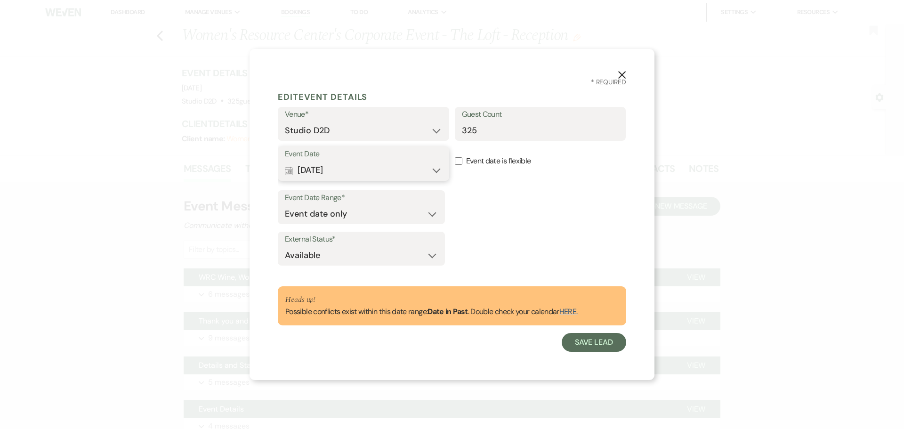
click at [406, 169] on button "Calendar [DATE] Expand" at bounding box center [363, 170] width 157 height 19
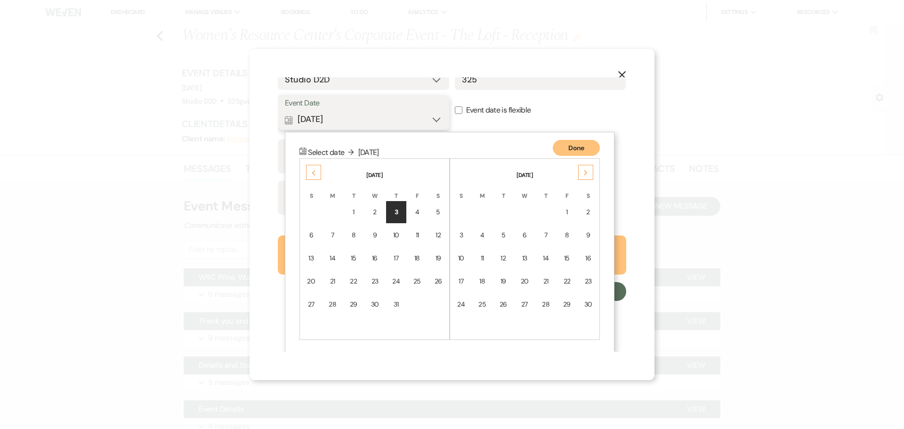
scroll to position [54, 0]
click at [587, 170] on icon "Next" at bounding box center [585, 170] width 5 height 6
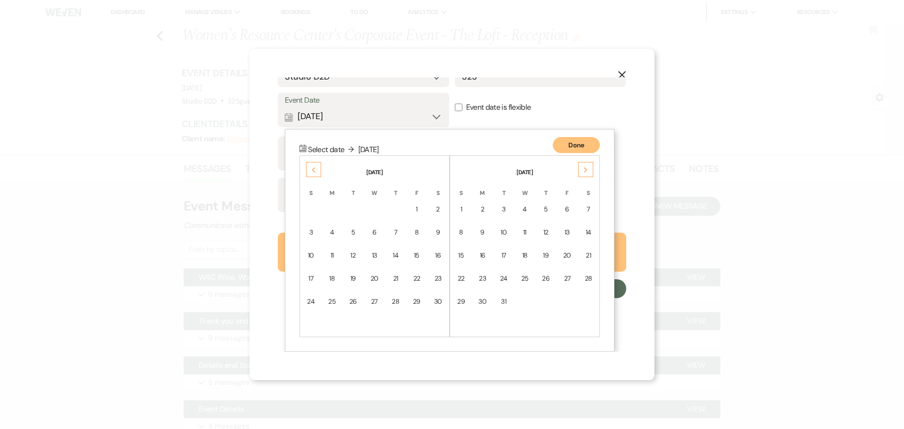
click at [587, 170] on icon "Next" at bounding box center [585, 170] width 5 height 6
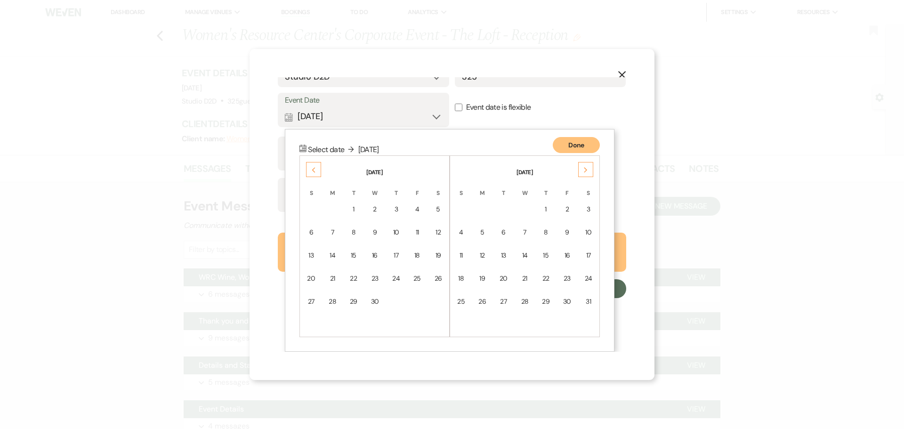
click at [587, 170] on icon "Next" at bounding box center [585, 170] width 5 height 6
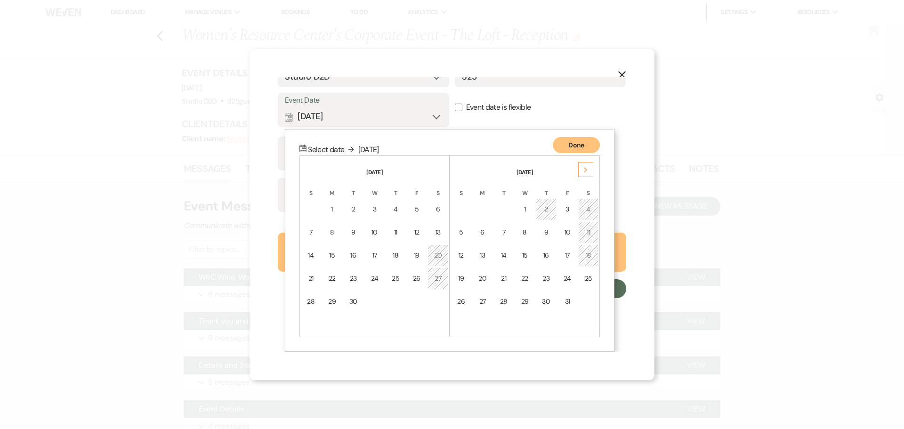
click at [587, 170] on icon "Next" at bounding box center [585, 170] width 5 height 6
click at [585, 171] on icon "Next" at bounding box center [585, 170] width 5 height 6
click at [585, 172] on use at bounding box center [585, 170] width 3 height 5
click at [584, 172] on icon "Next" at bounding box center [585, 170] width 5 height 6
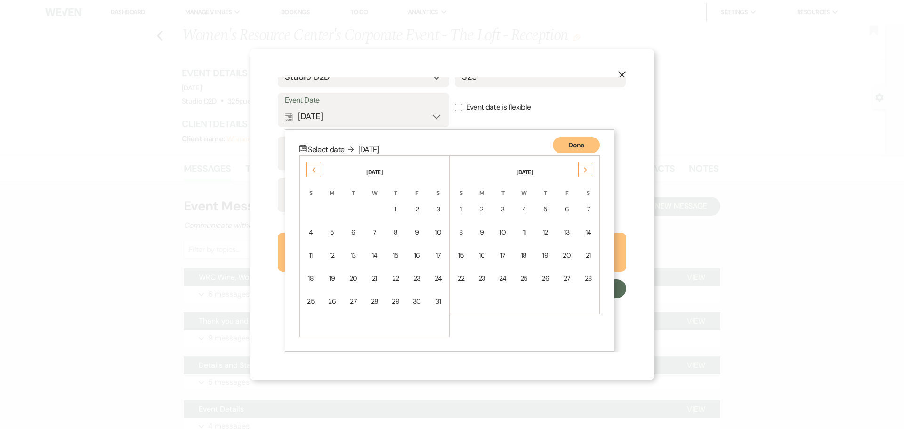
click at [584, 172] on icon "Next" at bounding box center [585, 170] width 5 height 6
click at [583, 172] on icon "Next" at bounding box center [585, 170] width 5 height 6
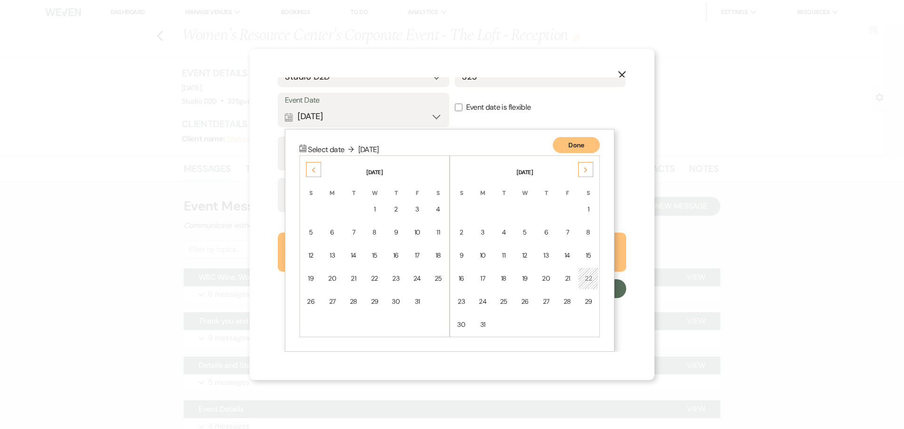
click at [583, 172] on icon "Next" at bounding box center [585, 170] width 5 height 6
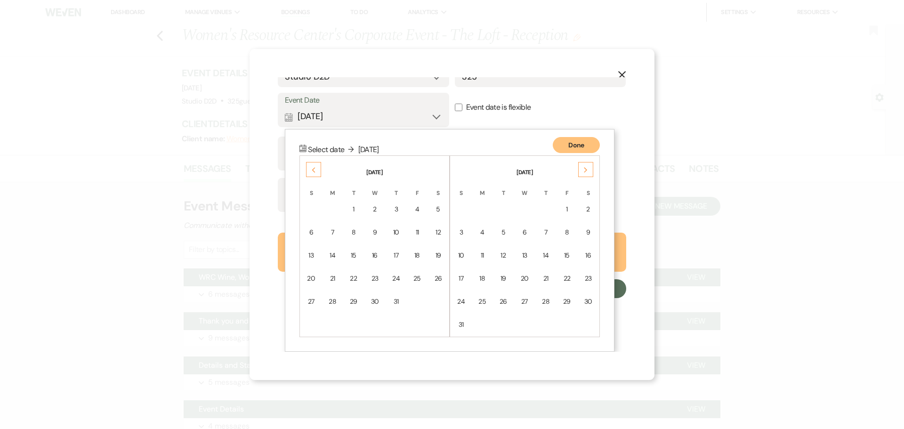
click at [583, 172] on icon "Next" at bounding box center [585, 170] width 5 height 6
click at [583, 172] on div "Next" at bounding box center [585, 169] width 15 height 15
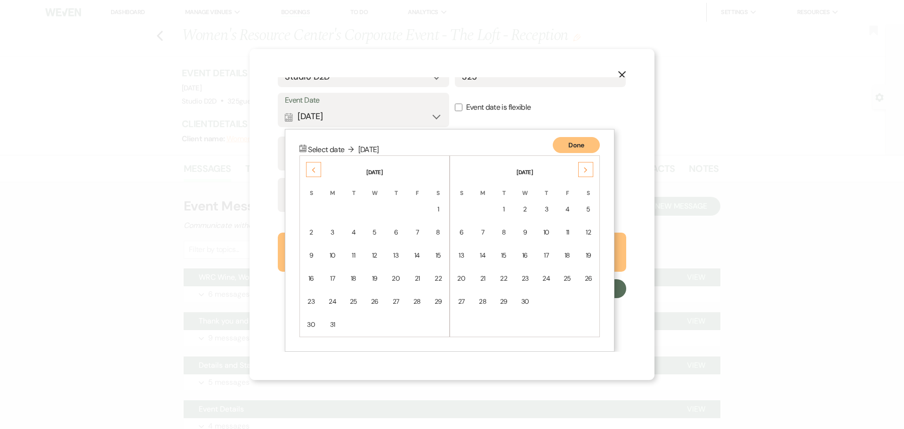
click at [583, 172] on div "Next" at bounding box center [585, 169] width 15 height 15
click at [582, 173] on div "Next" at bounding box center [585, 169] width 15 height 15
click at [581, 173] on div "Next" at bounding box center [585, 169] width 15 height 15
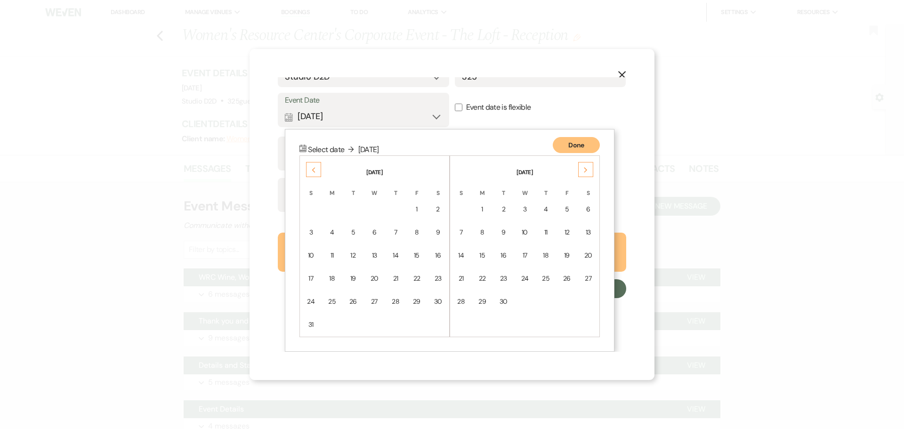
click at [312, 171] on icon "Previous" at bounding box center [313, 170] width 5 height 6
click at [313, 171] on icon "Previous" at bounding box center [313, 170] width 5 height 6
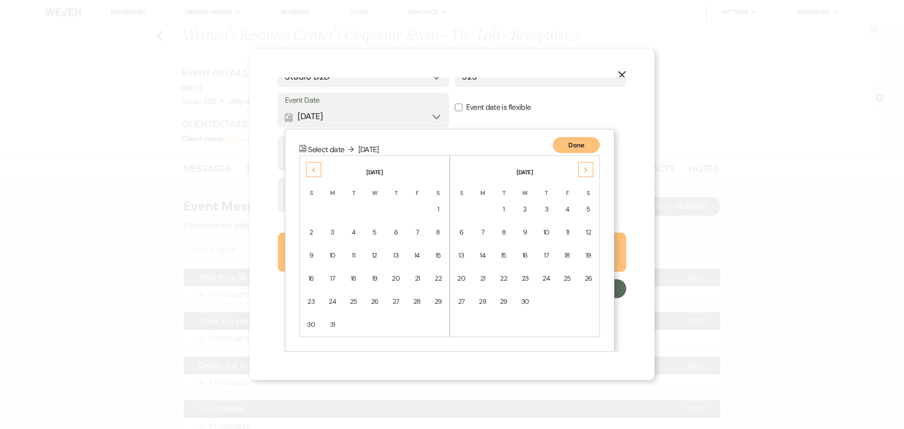
click at [313, 171] on icon "Previous" at bounding box center [313, 170] width 5 height 6
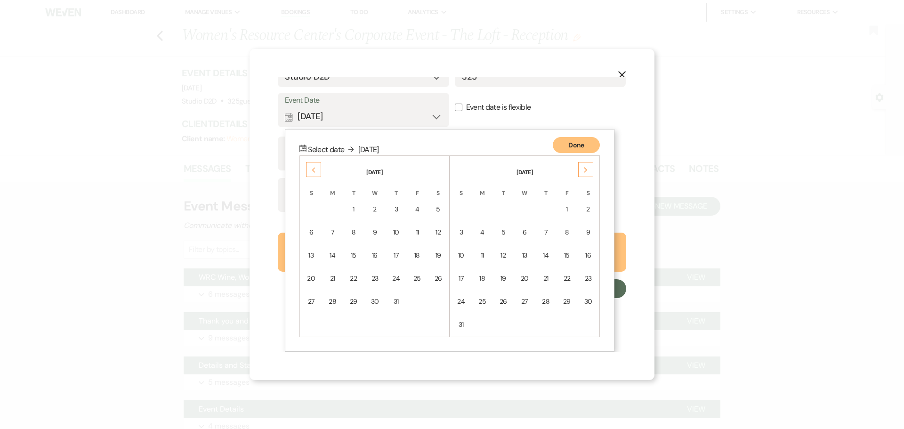
click at [313, 171] on use at bounding box center [313, 170] width 3 height 5
click at [547, 210] on div "1" at bounding box center [546, 209] width 8 height 10
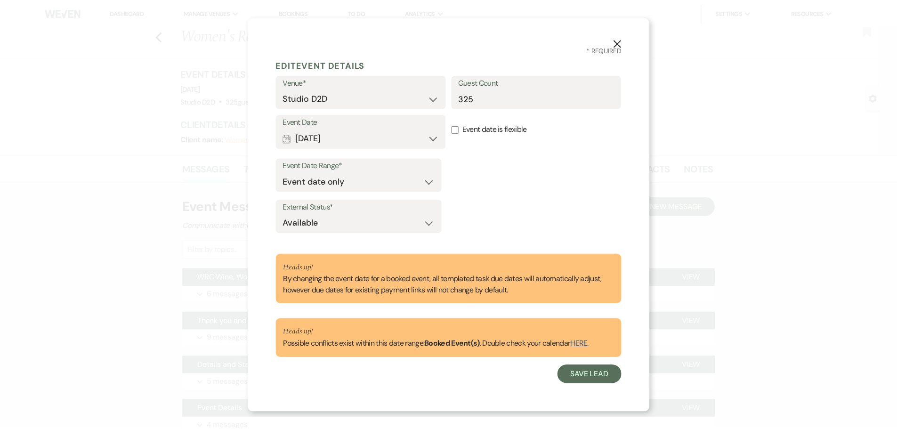
scroll to position [0, 0]
click at [586, 375] on button "Save Lead" at bounding box center [594, 374] width 64 height 19
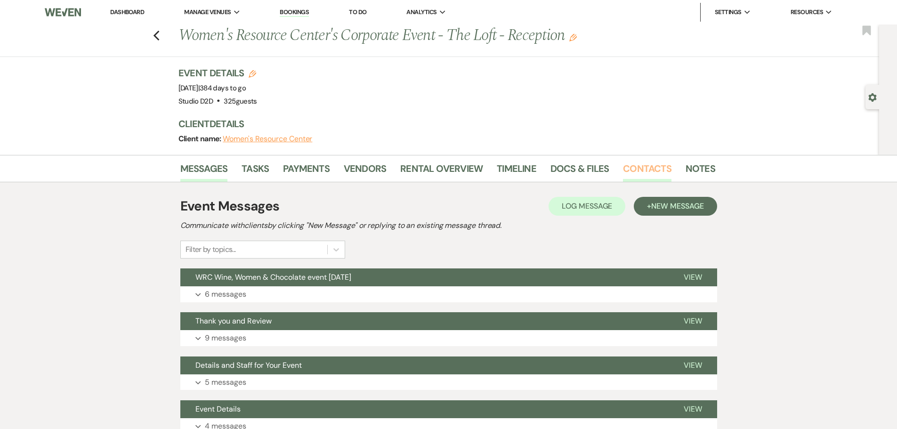
click at [632, 167] on link "Contacts" at bounding box center [647, 171] width 48 height 21
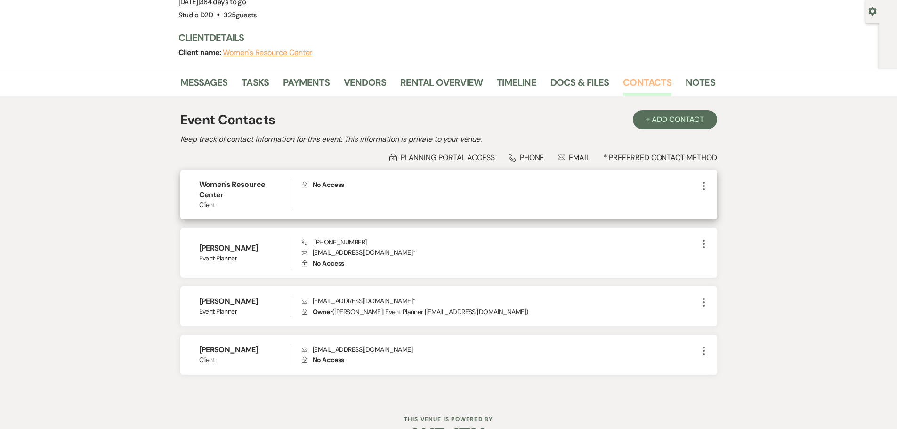
scroll to position [105, 0]
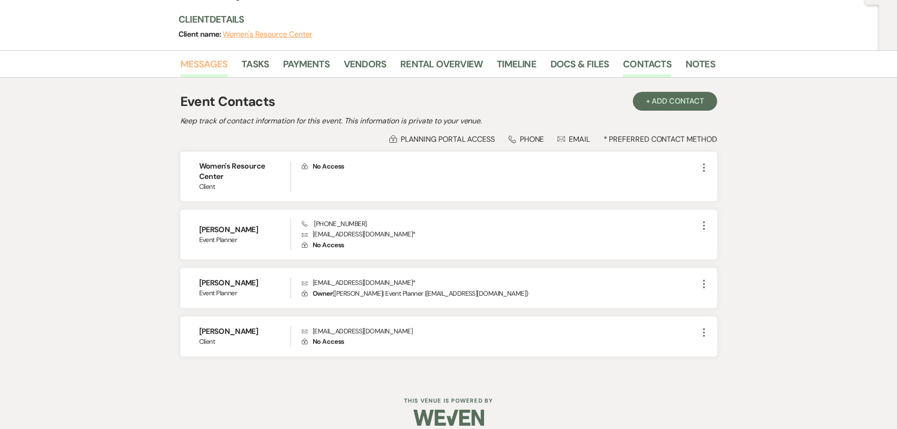
click at [211, 63] on link "Messages" at bounding box center [204, 66] width 48 height 21
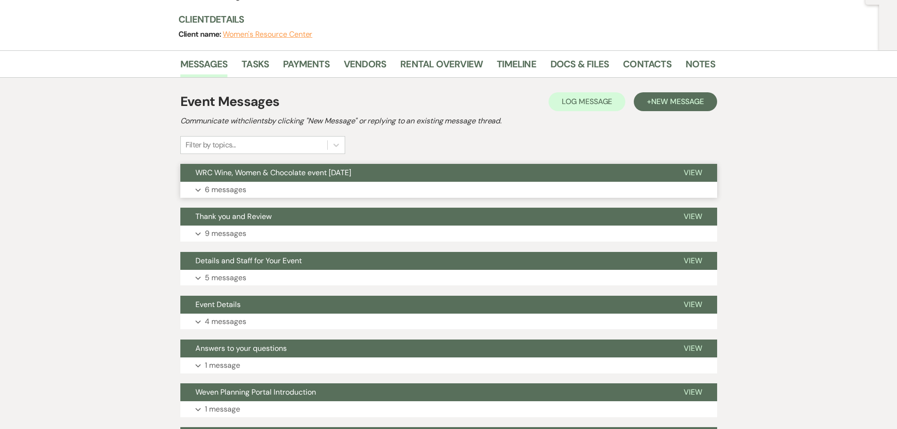
click at [236, 190] on p "6 messages" at bounding box center [225, 190] width 41 height 12
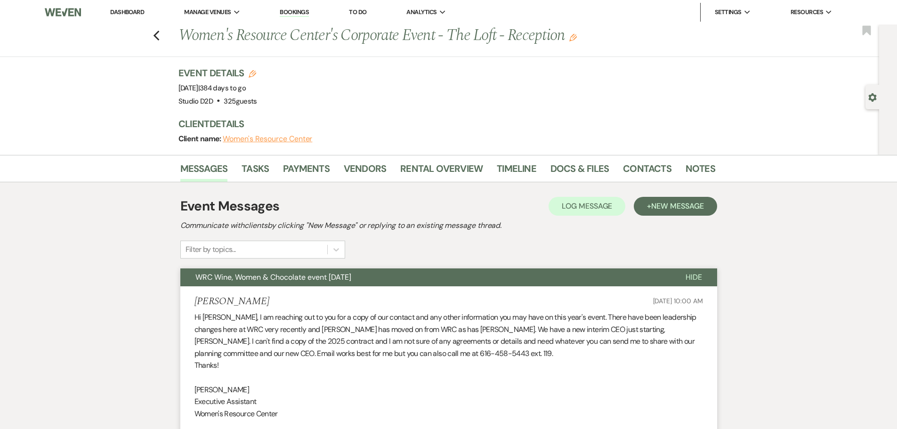
click at [295, 11] on link "Bookings" at bounding box center [294, 12] width 29 height 9
